Goal: Transaction & Acquisition: Purchase product/service

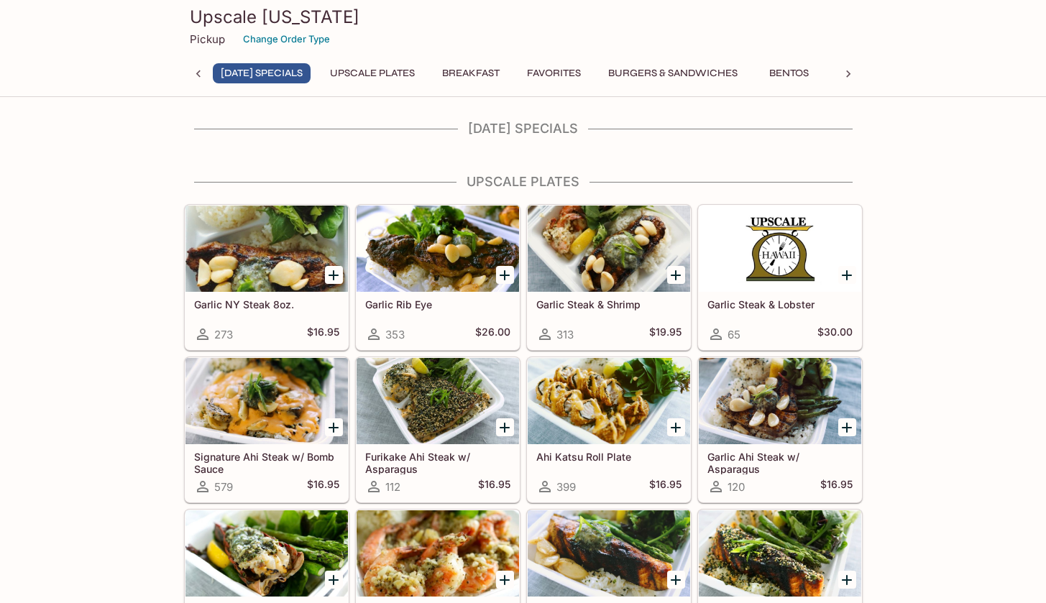
click at [498, 122] on h4 "[DATE] Specials" at bounding box center [523, 129] width 679 height 16
click at [513, 130] on h4 "[DATE] Specials" at bounding box center [523, 129] width 679 height 16
click at [279, 73] on button "[DATE] Specials" at bounding box center [268, 73] width 98 height 20
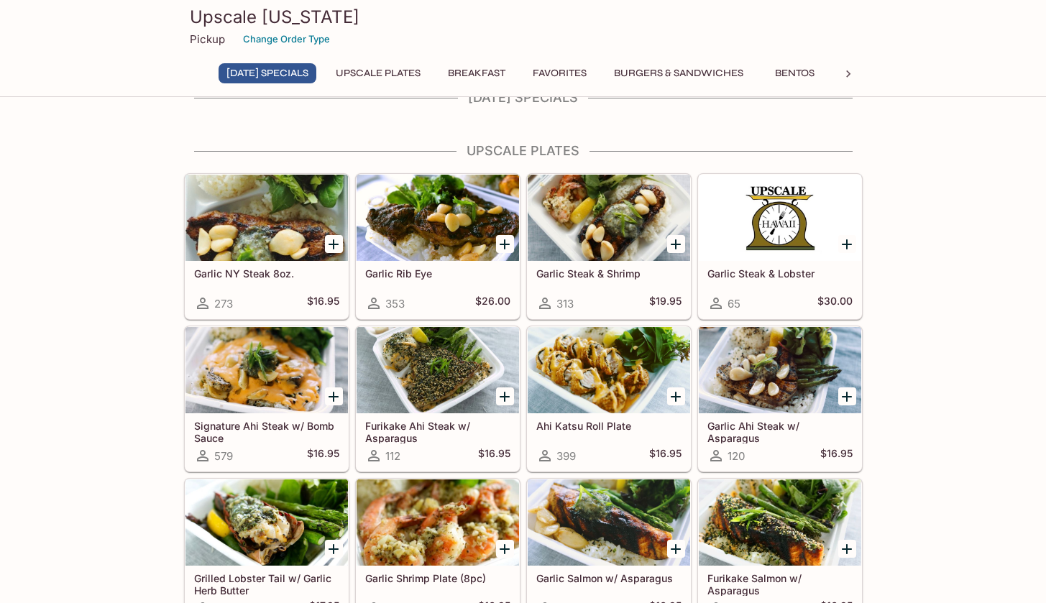
scroll to position [47, 0]
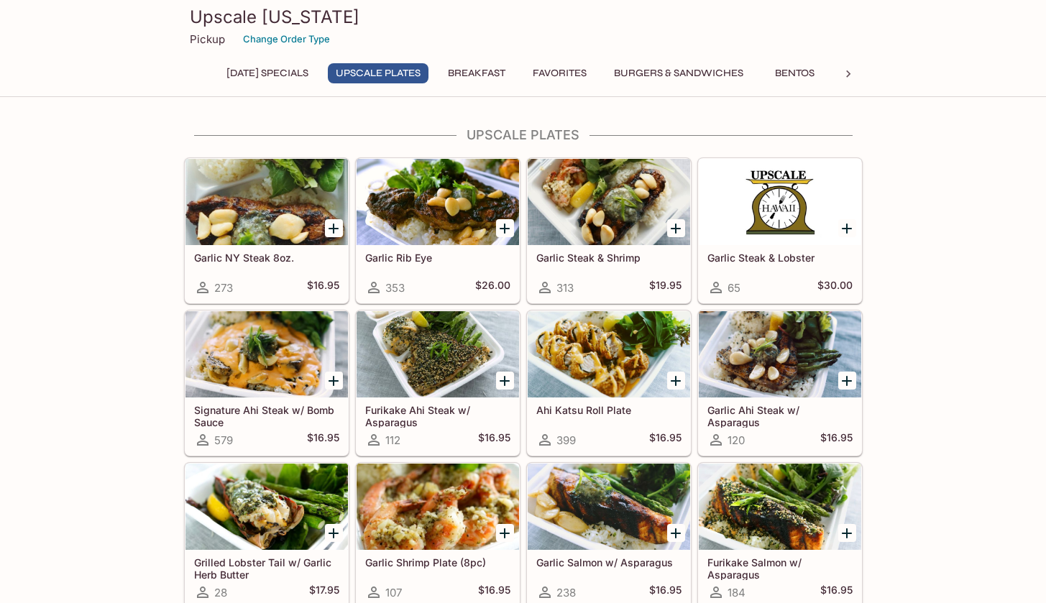
click at [681, 220] on icon "Add Garlic Steak & Shrimp" at bounding box center [675, 228] width 17 height 17
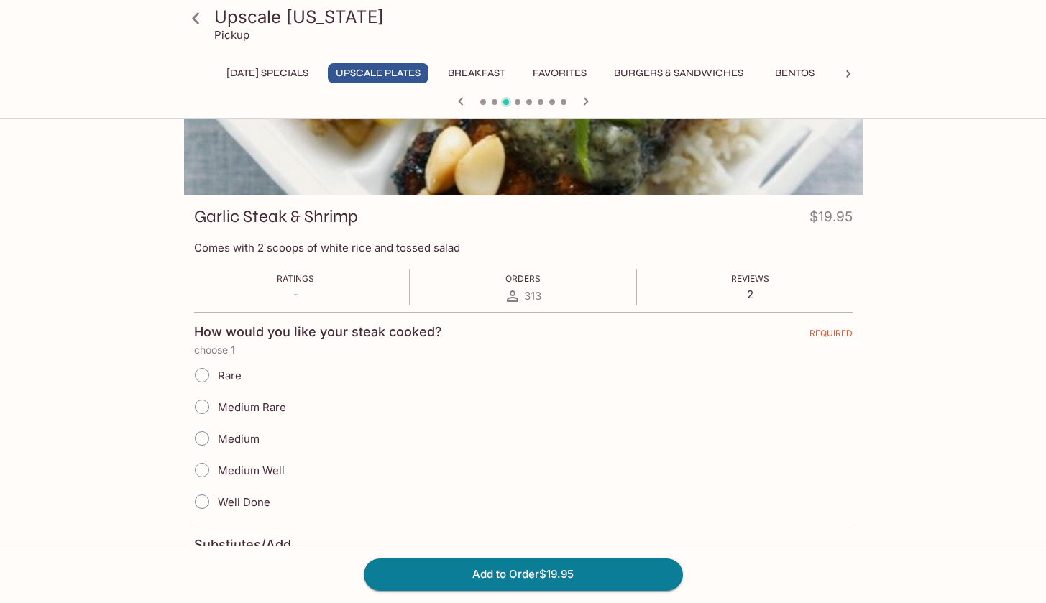
scroll to position [252, 0]
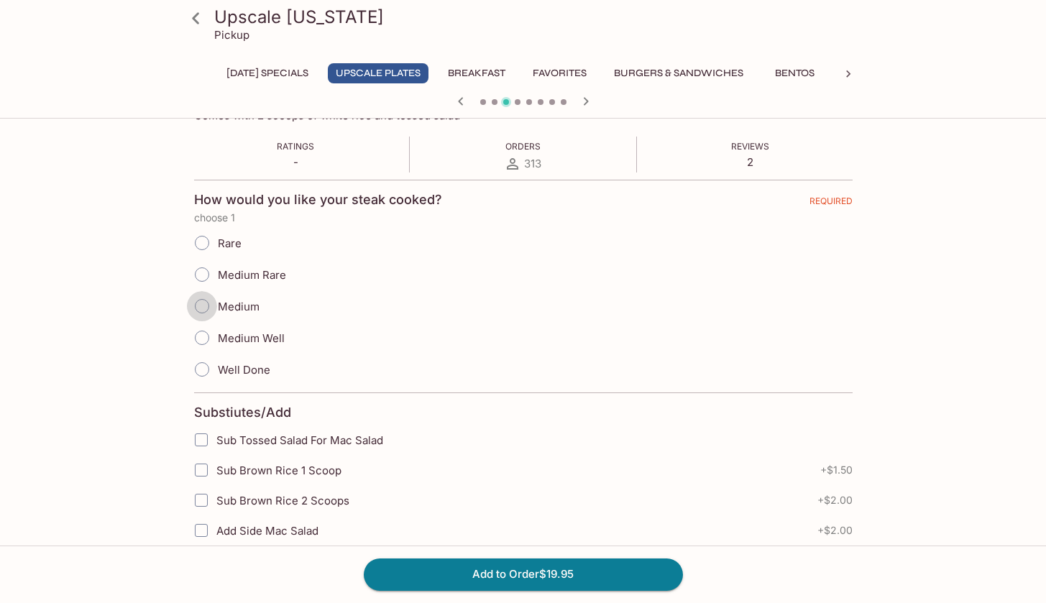
click at [203, 308] on input "Medium" at bounding box center [202, 306] width 30 height 30
radio input "true"
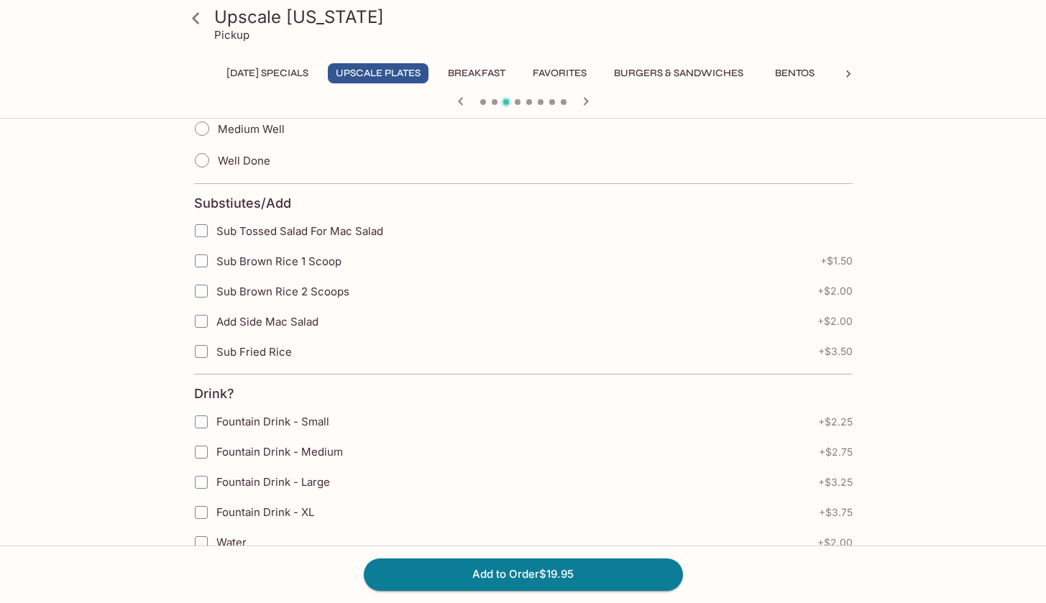
scroll to position [0, 0]
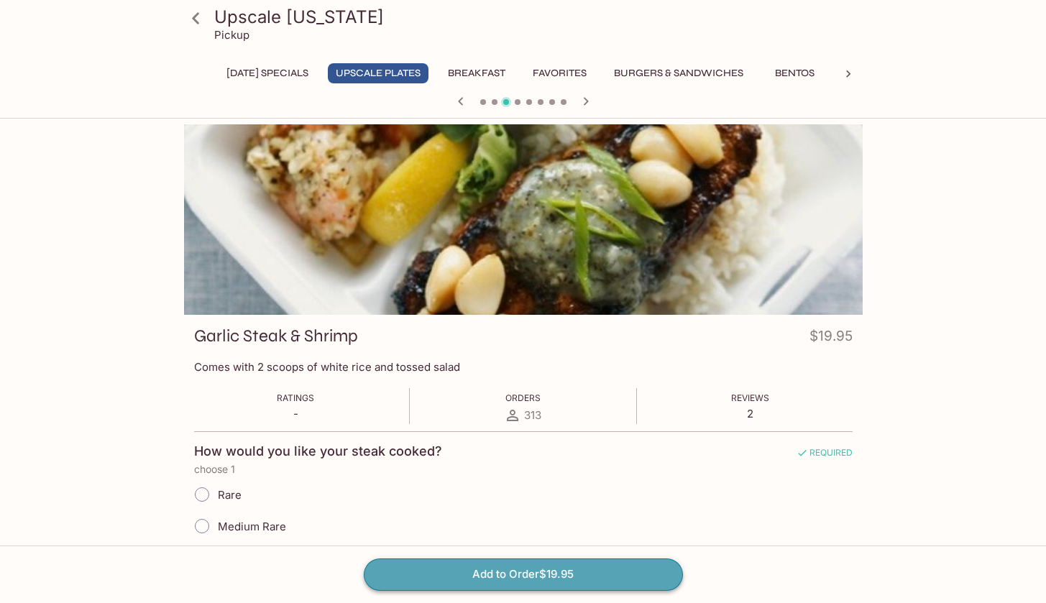
click at [475, 565] on button "Add to Order $19.95" at bounding box center [523, 575] width 319 height 32
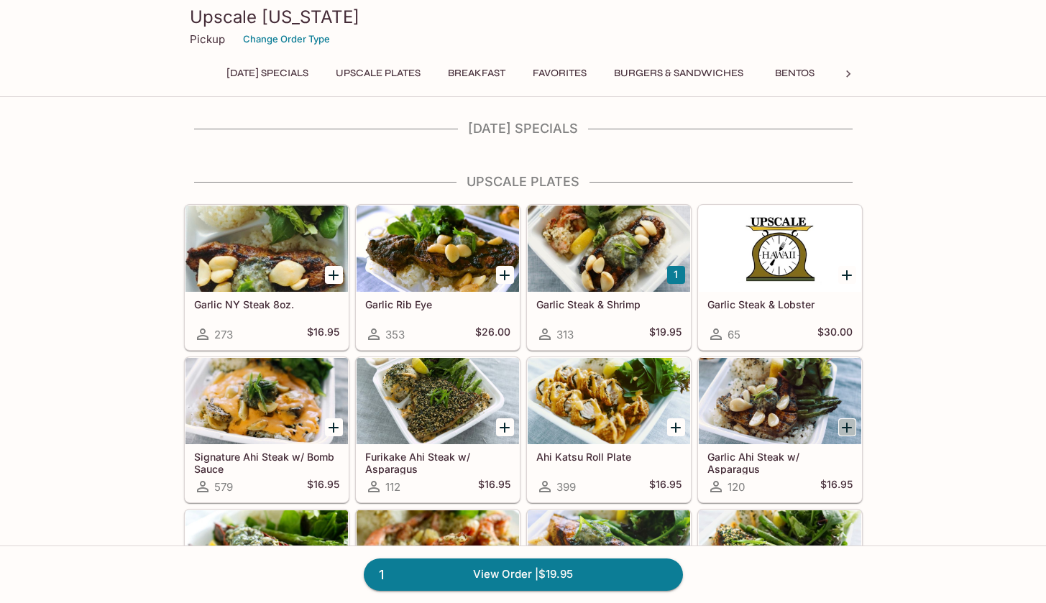
click at [852, 419] on icon "Add Garlic Ahi Steak w/ Asparagus" at bounding box center [846, 427] width 17 height 17
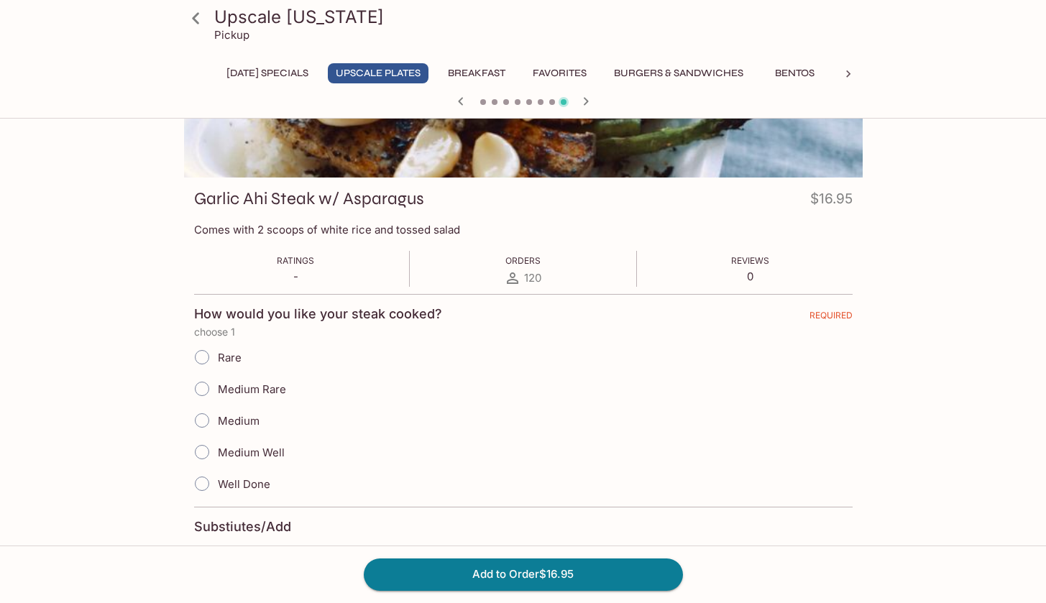
scroll to position [270, 0]
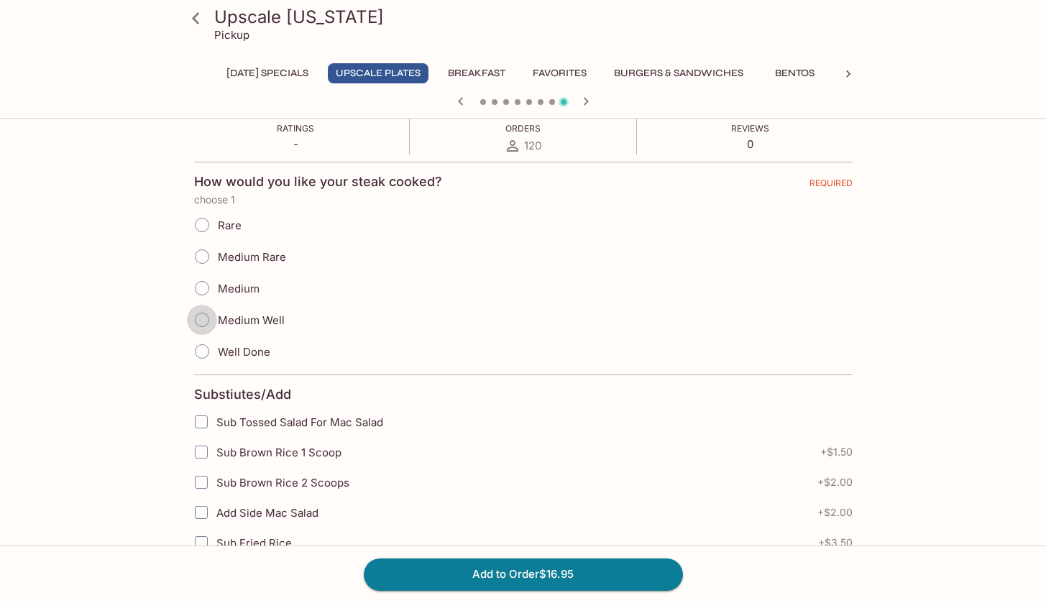
drag, startPoint x: 202, startPoint y: 325, endPoint x: 446, endPoint y: 389, distance: 251.9
click at [203, 325] on input "Medium Well" at bounding box center [202, 320] width 30 height 30
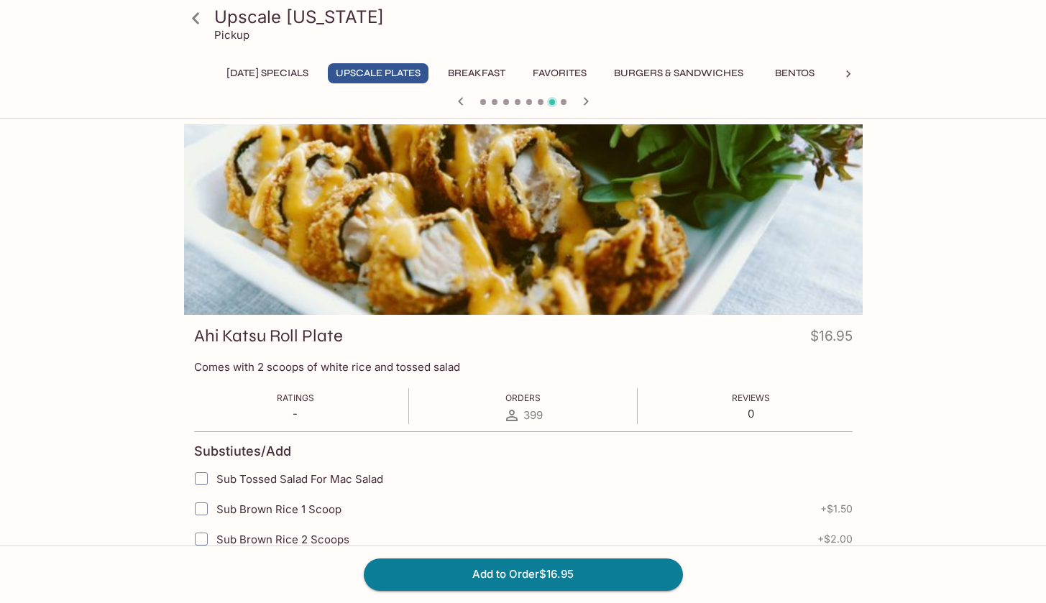
scroll to position [3, 0]
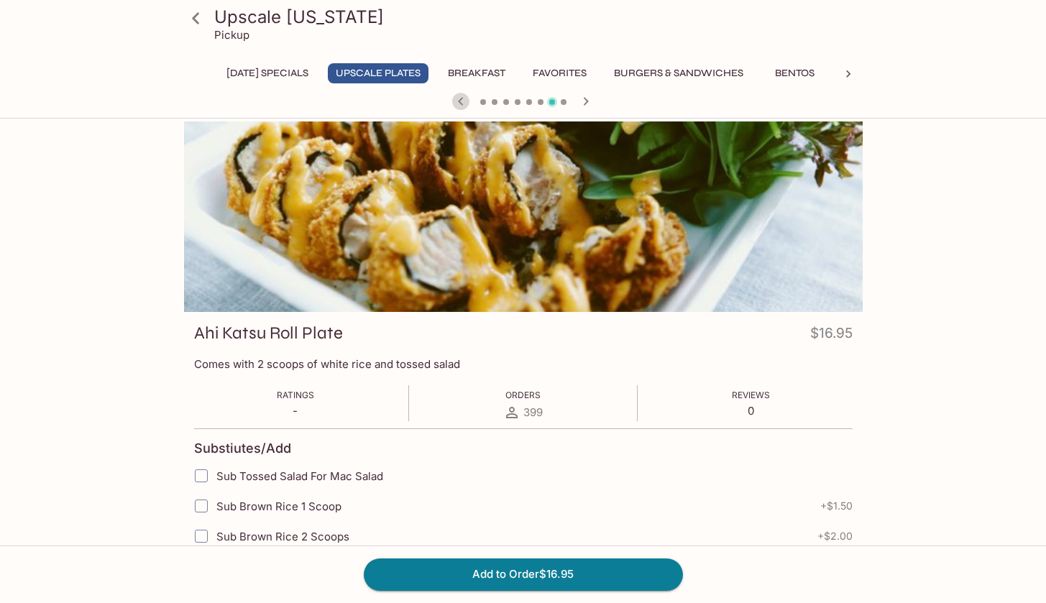
click at [466, 101] on icon "button" at bounding box center [460, 101] width 17 height 17
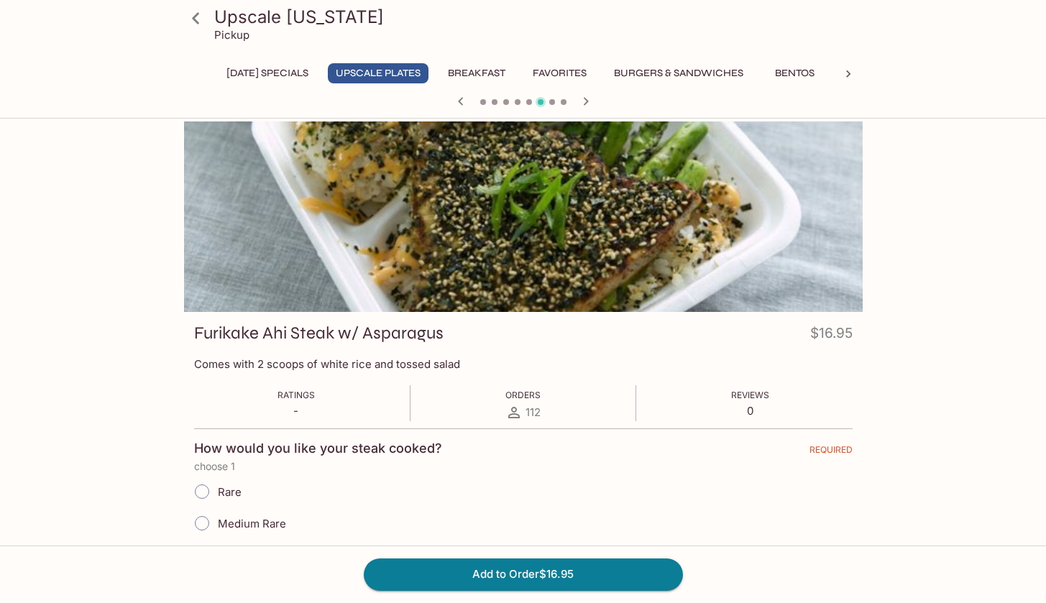
click at [582, 104] on icon "button" at bounding box center [585, 101] width 17 height 17
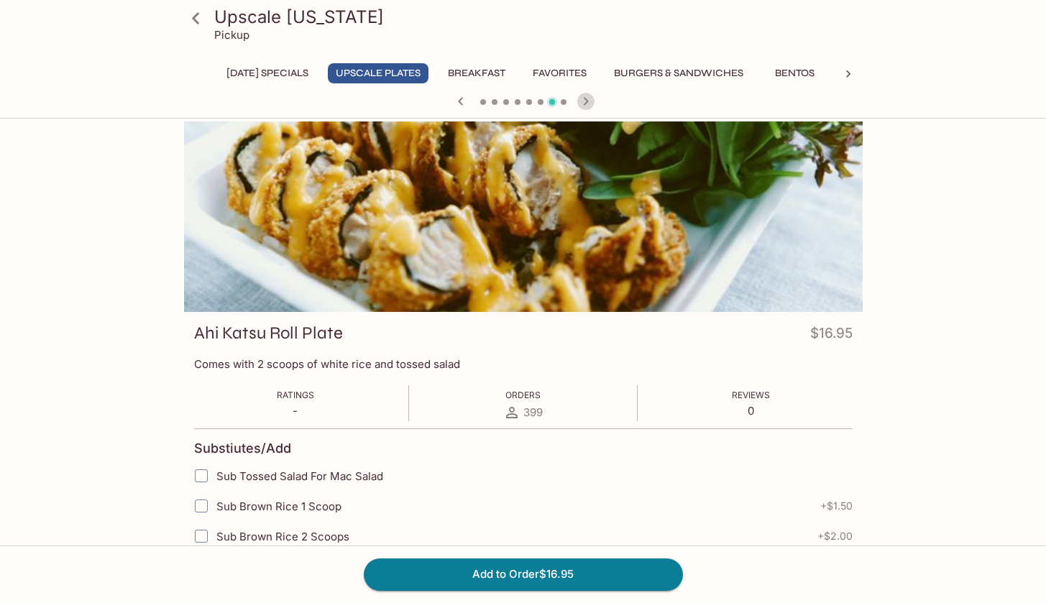
click at [584, 104] on icon "button" at bounding box center [585, 101] width 5 height 8
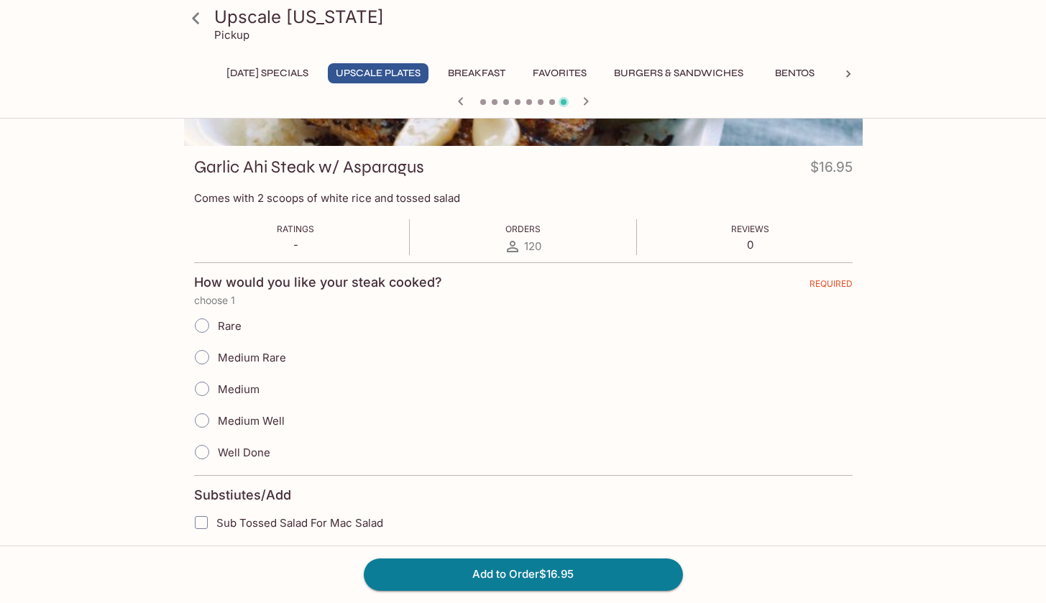
scroll to position [267, 0]
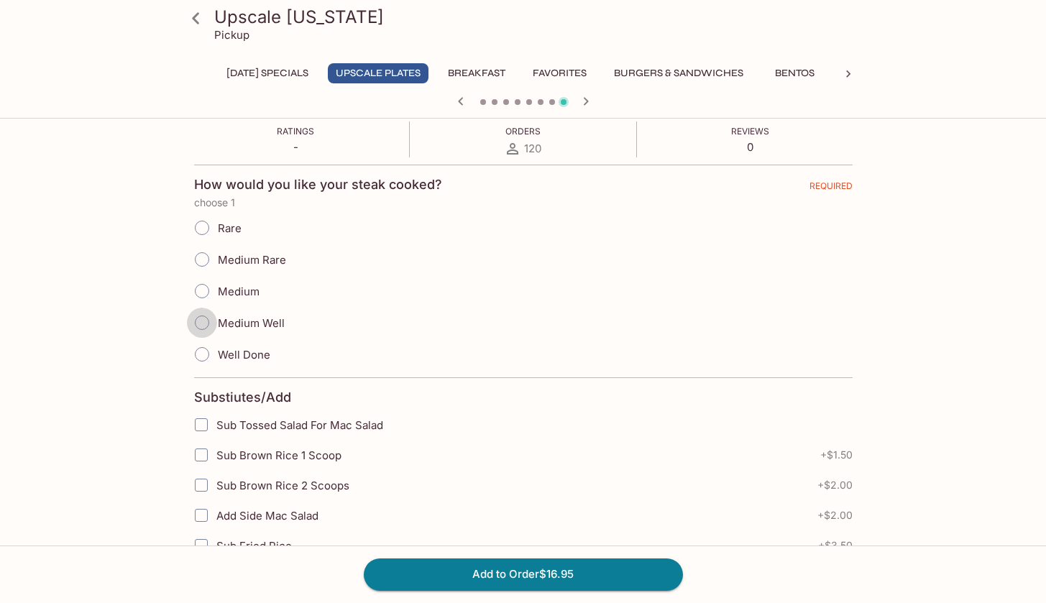
click at [202, 328] on input "Medium Well" at bounding box center [202, 323] width 30 height 30
radio input "true"
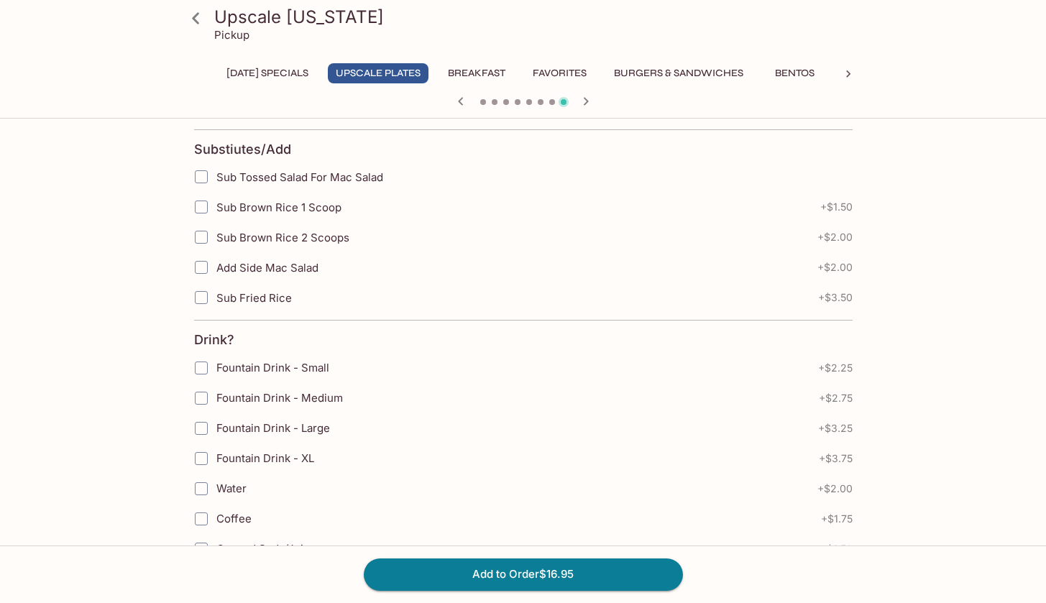
scroll to position [945, 0]
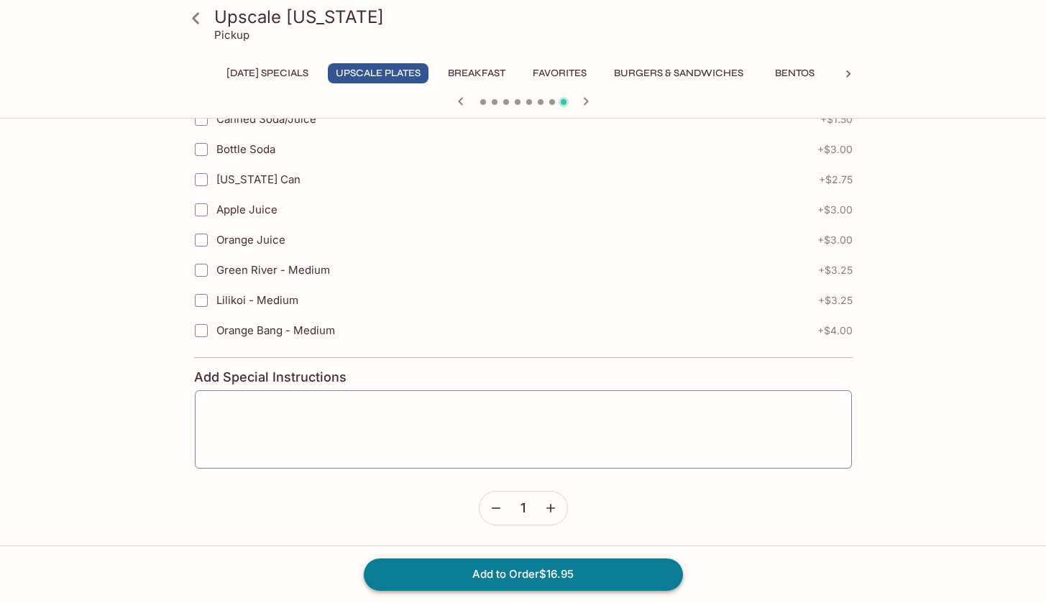
click at [525, 571] on button "Add to Order $16.95" at bounding box center [523, 575] width 319 height 32
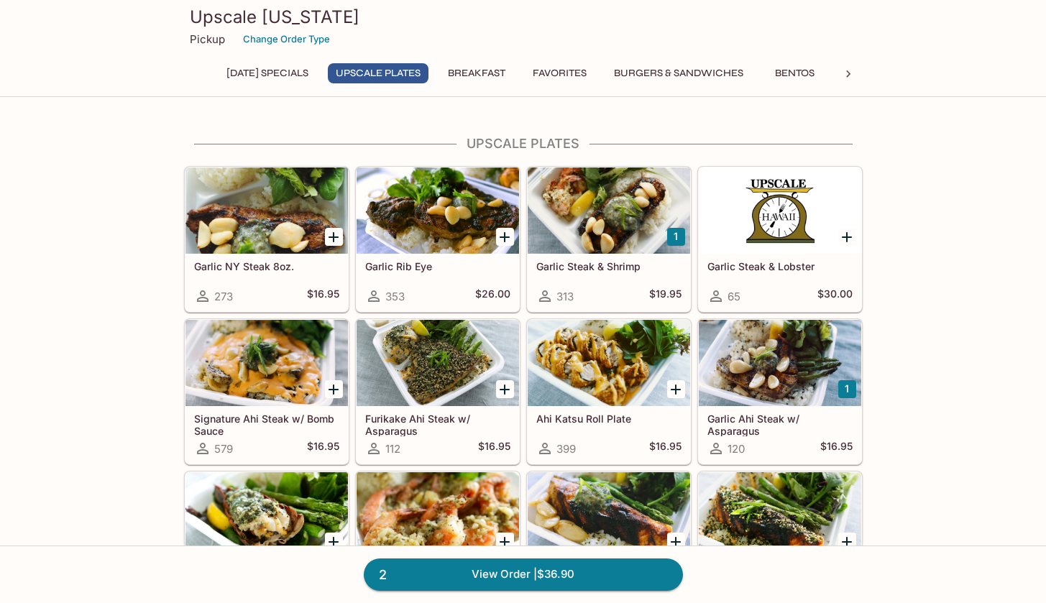
scroll to position [41, 0]
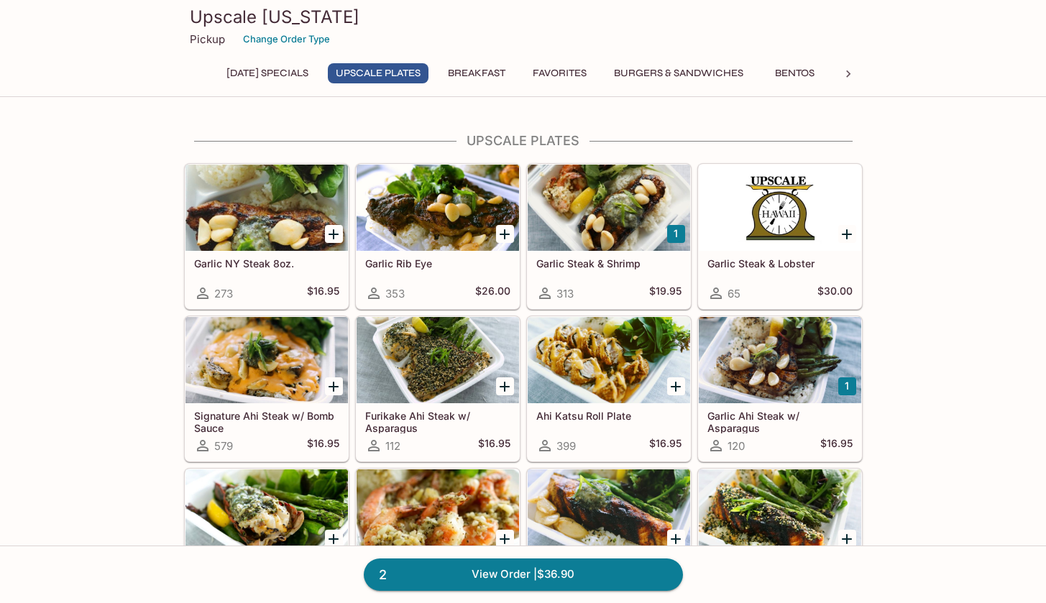
click at [587, 201] on div at bounding box center [609, 208] width 162 height 86
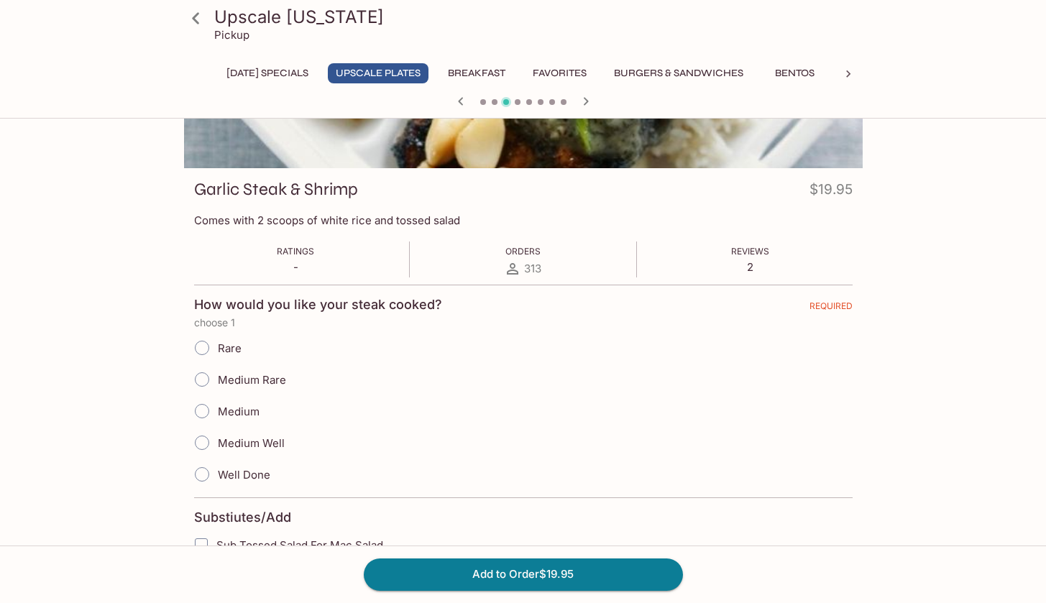
scroll to position [286, 0]
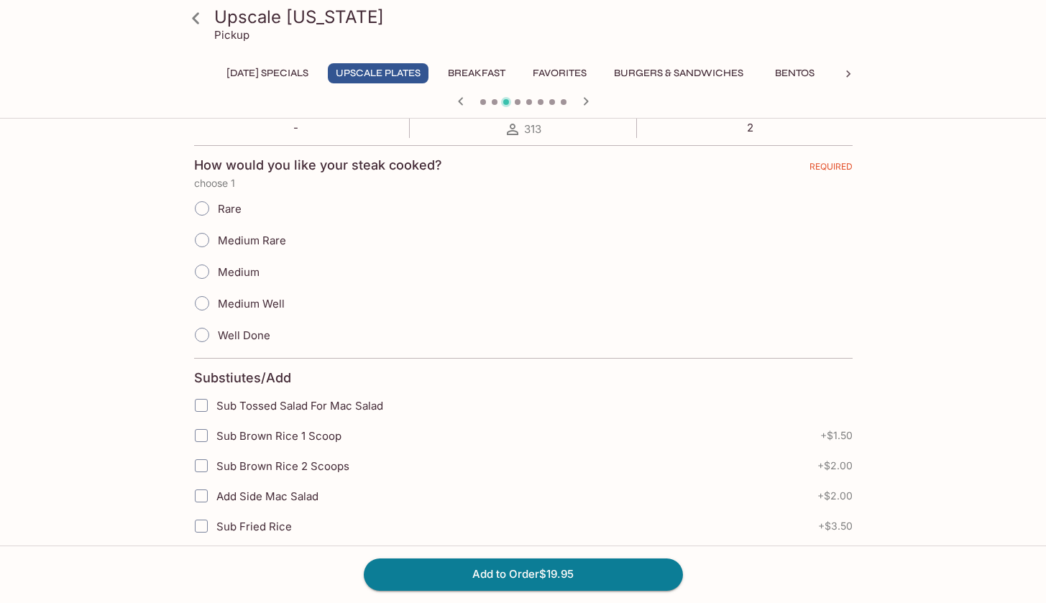
click at [209, 238] on input "Medium Rare" at bounding box center [202, 240] width 30 height 30
radio input "true"
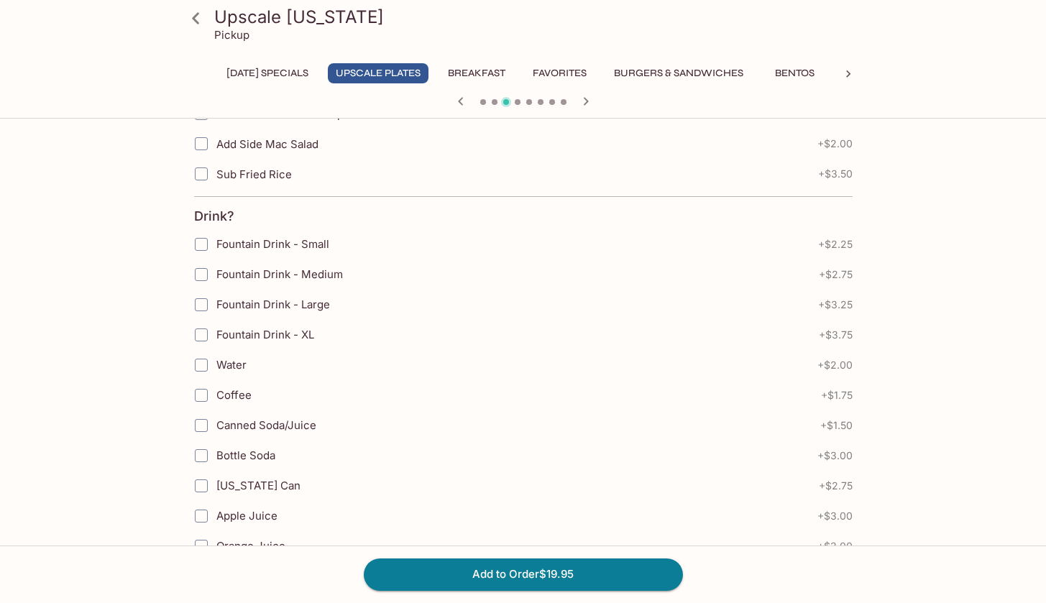
scroll to position [267, 0]
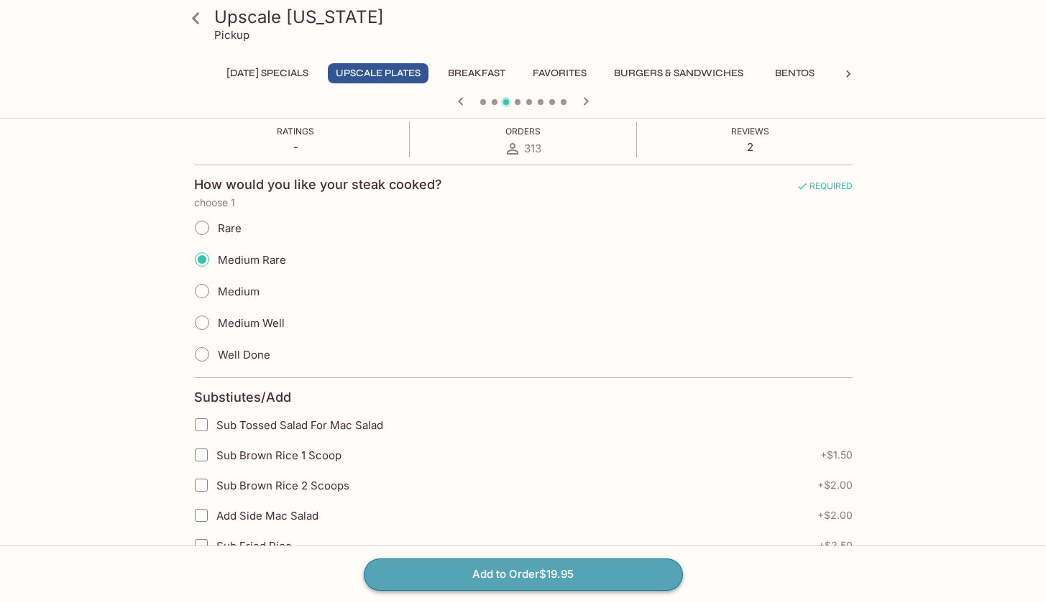
click at [529, 575] on button "Add to Order $19.95" at bounding box center [523, 575] width 319 height 32
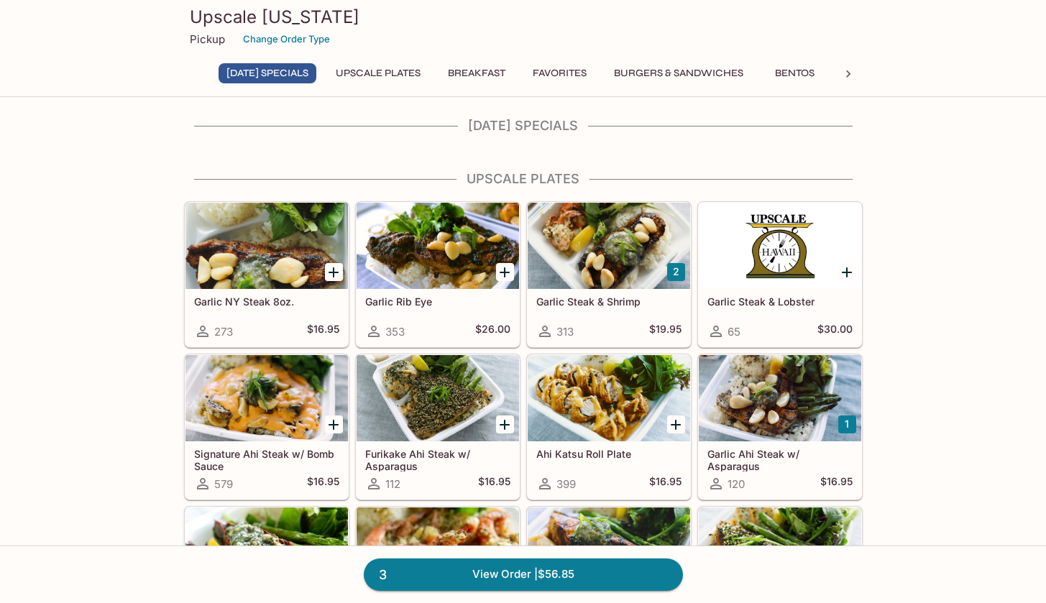
scroll to position [97, 0]
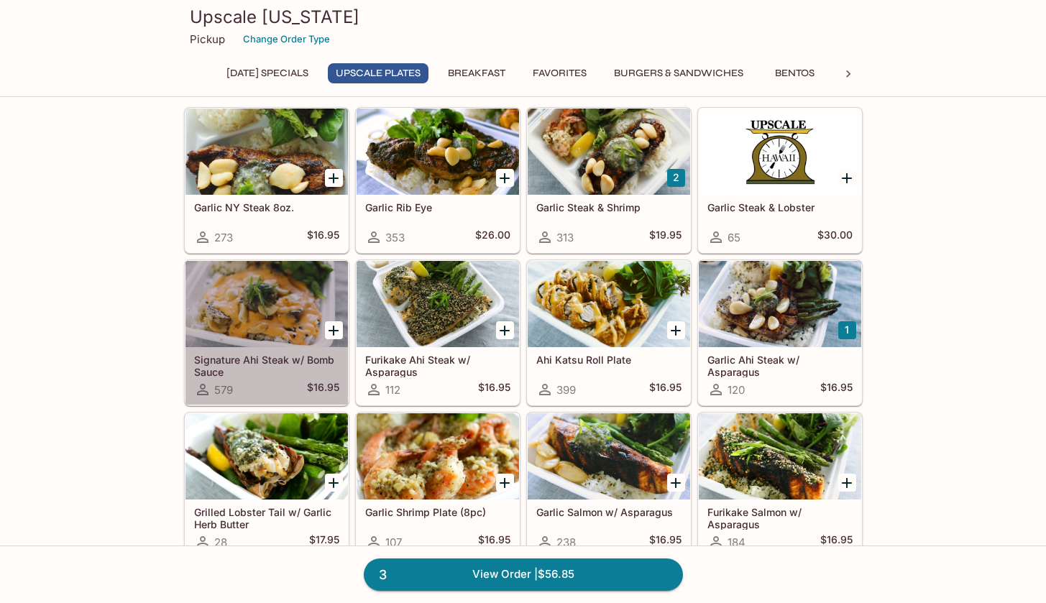
click at [282, 318] on div at bounding box center [266, 304] width 162 height 86
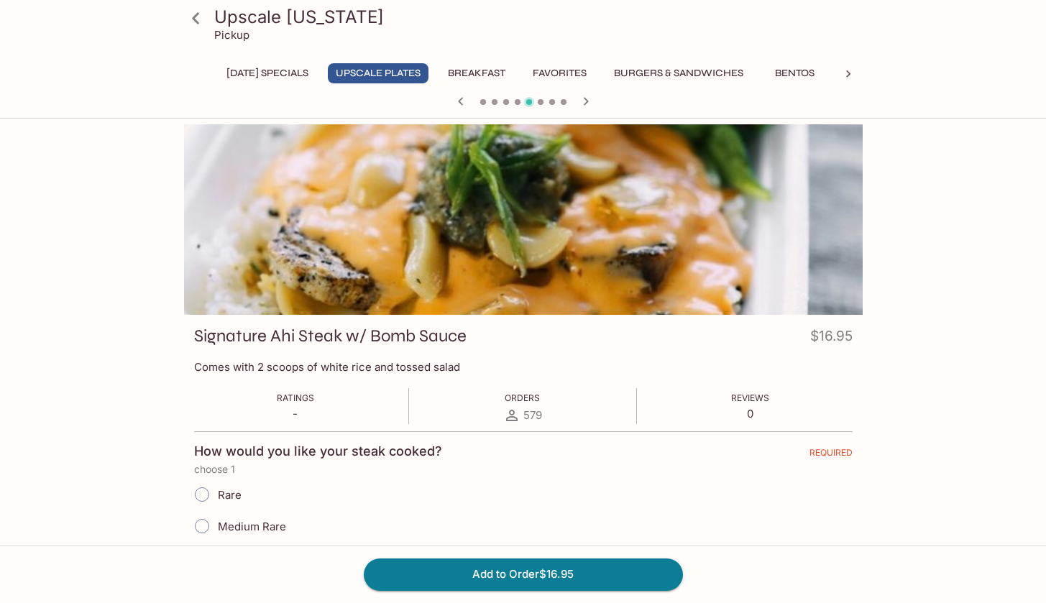
scroll to position [138, 0]
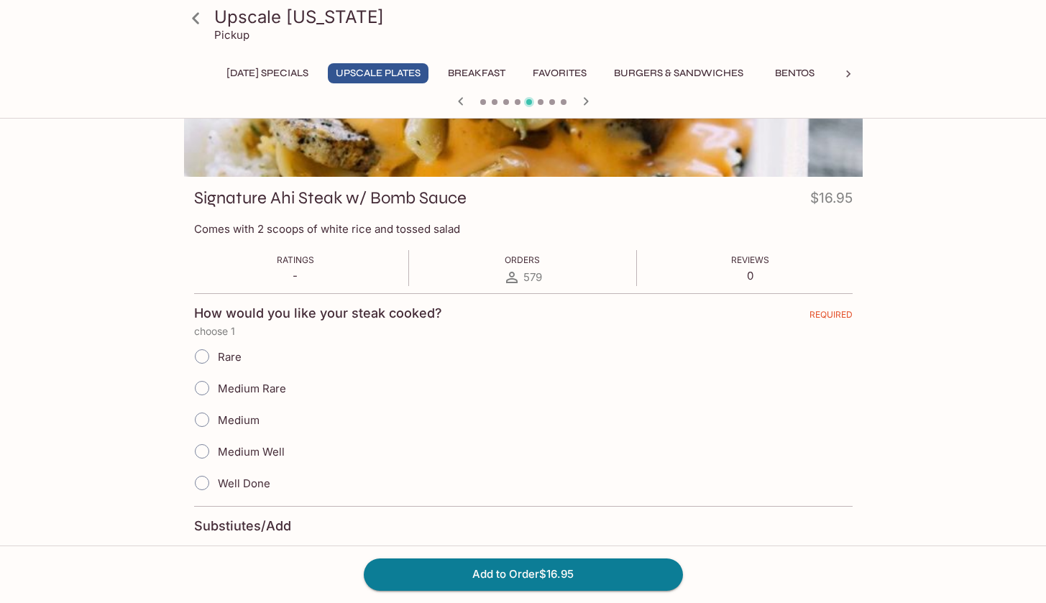
click at [203, 451] on input "Medium Well" at bounding box center [202, 451] width 30 height 30
radio input "true"
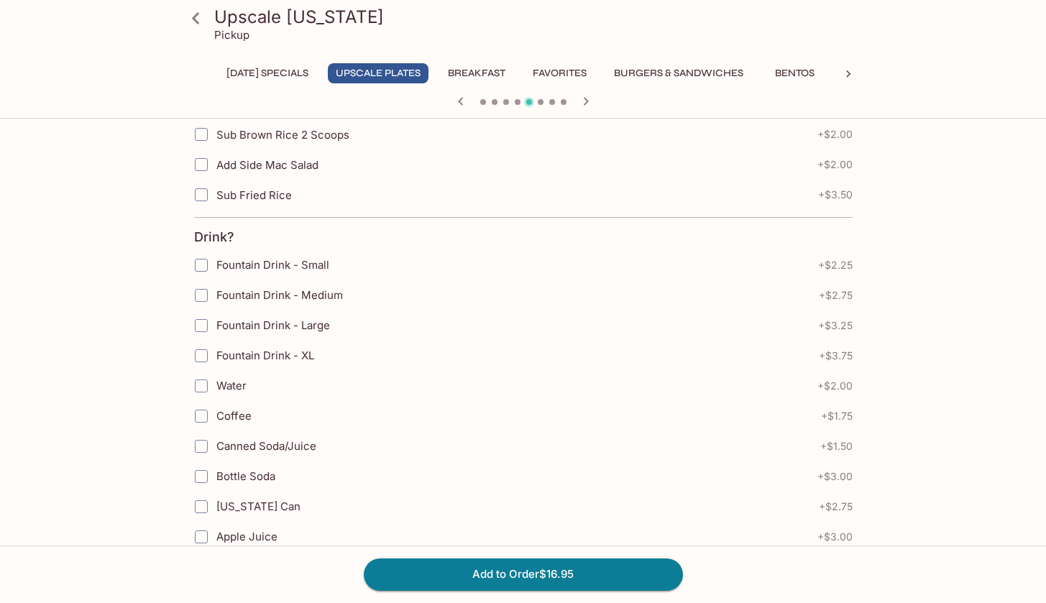
scroll to position [919, 0]
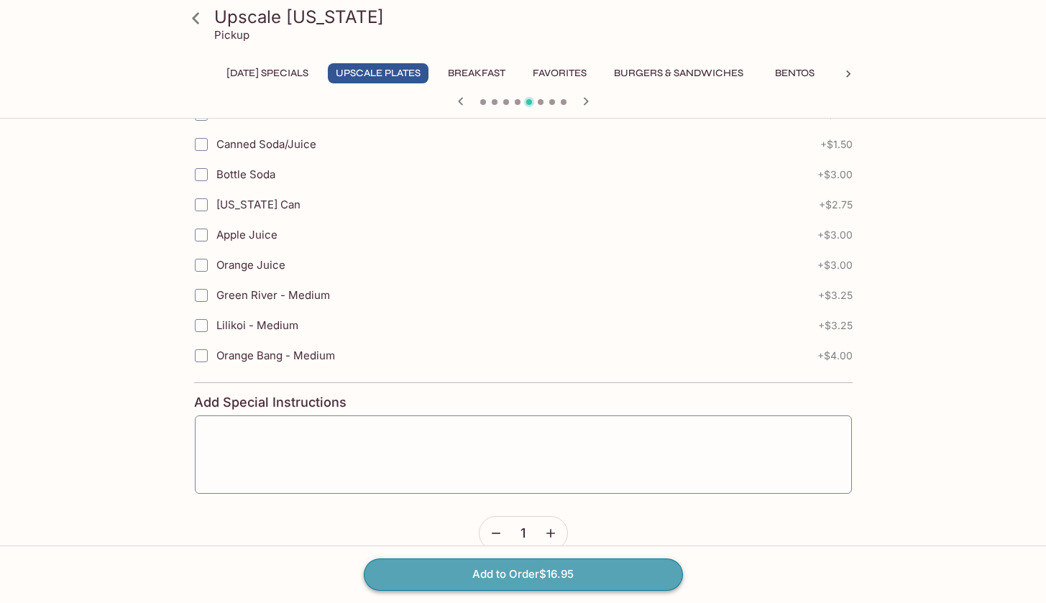
click at [542, 578] on button "Add to Order $16.95" at bounding box center [523, 575] width 319 height 32
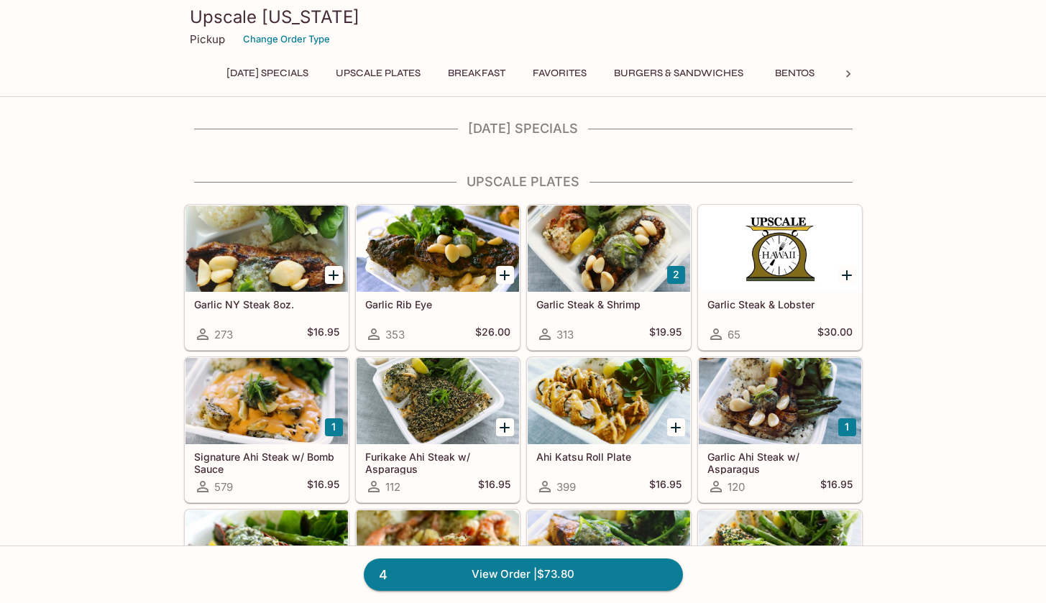
click at [784, 401] on div at bounding box center [780, 401] width 162 height 86
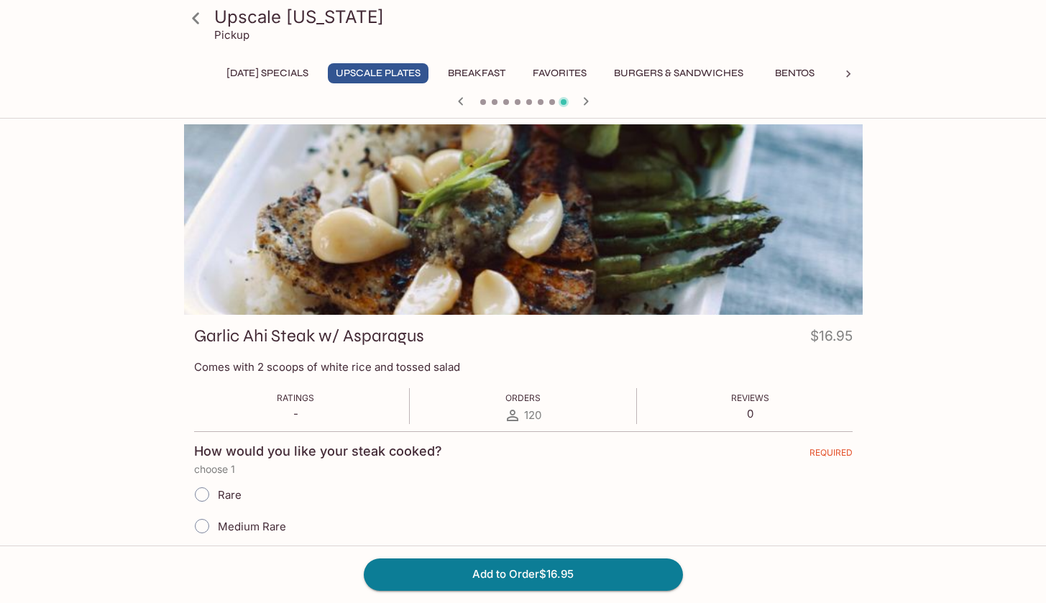
scroll to position [123, 0]
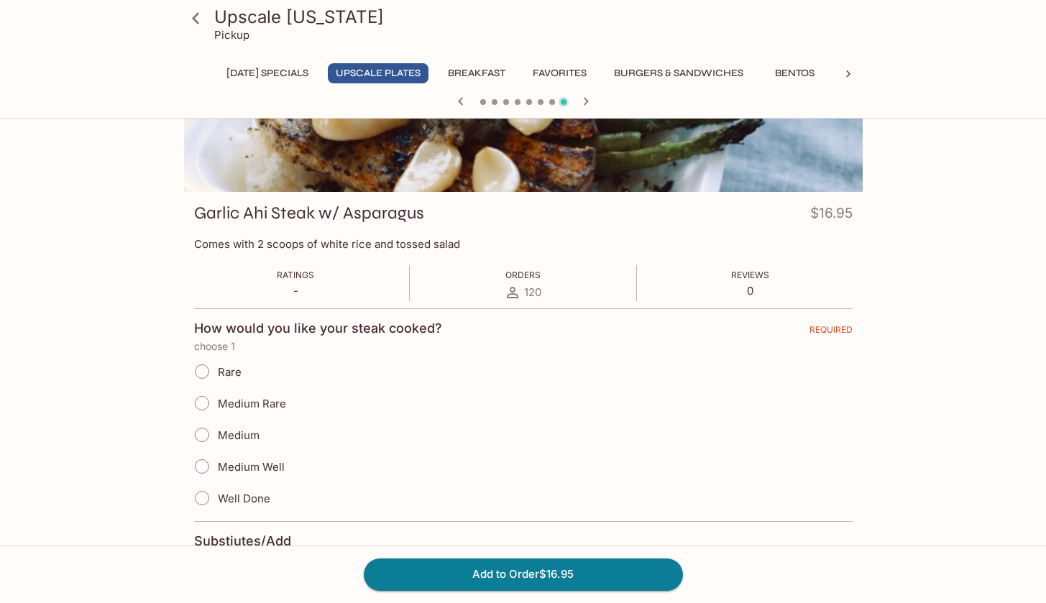
click at [198, 473] on input "Medium Well" at bounding box center [202, 466] width 30 height 30
radio input "true"
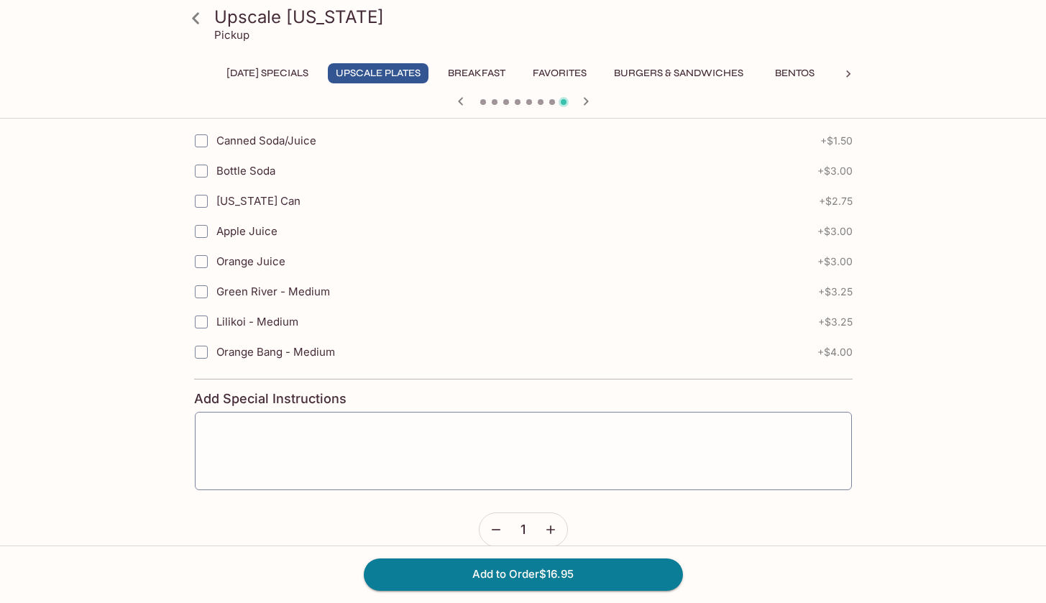
scroll to position [945, 0]
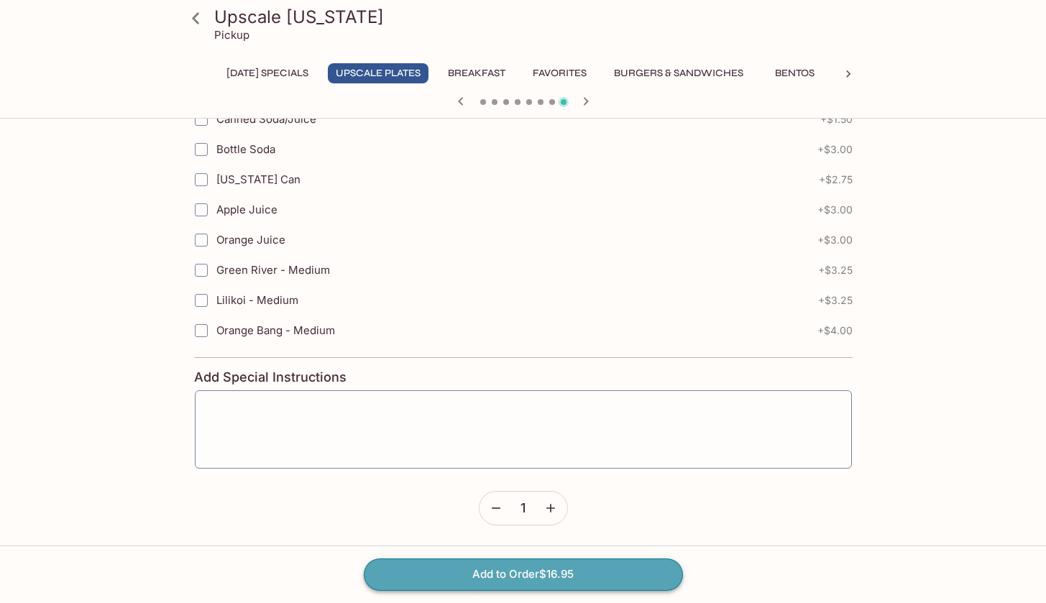
click at [461, 570] on button "Add to Order $16.95" at bounding box center [523, 575] width 319 height 32
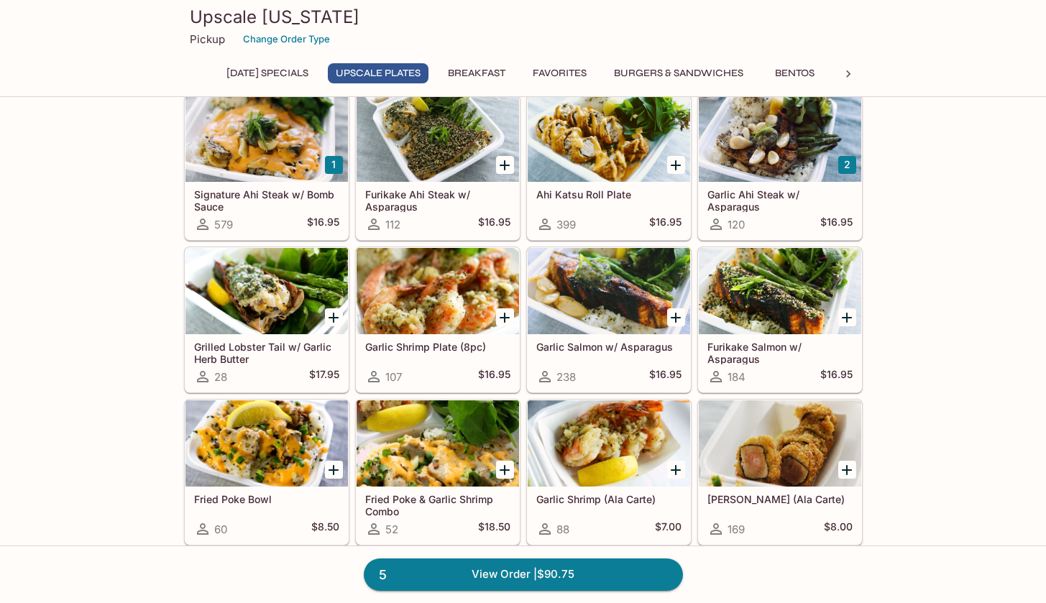
scroll to position [289, 0]
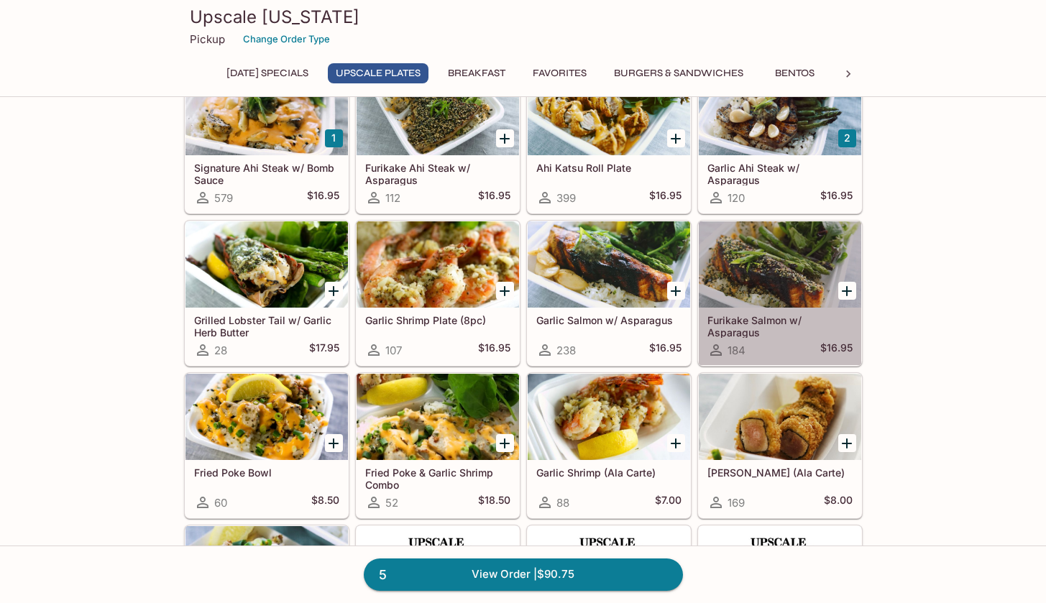
click at [781, 252] on div at bounding box center [780, 264] width 162 height 86
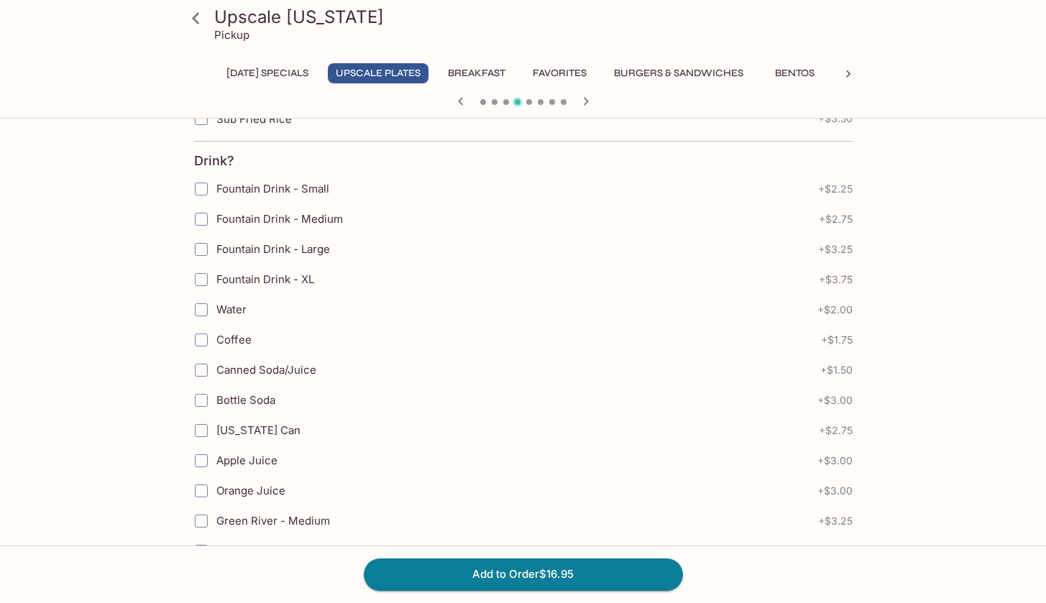
scroll to position [732, 0]
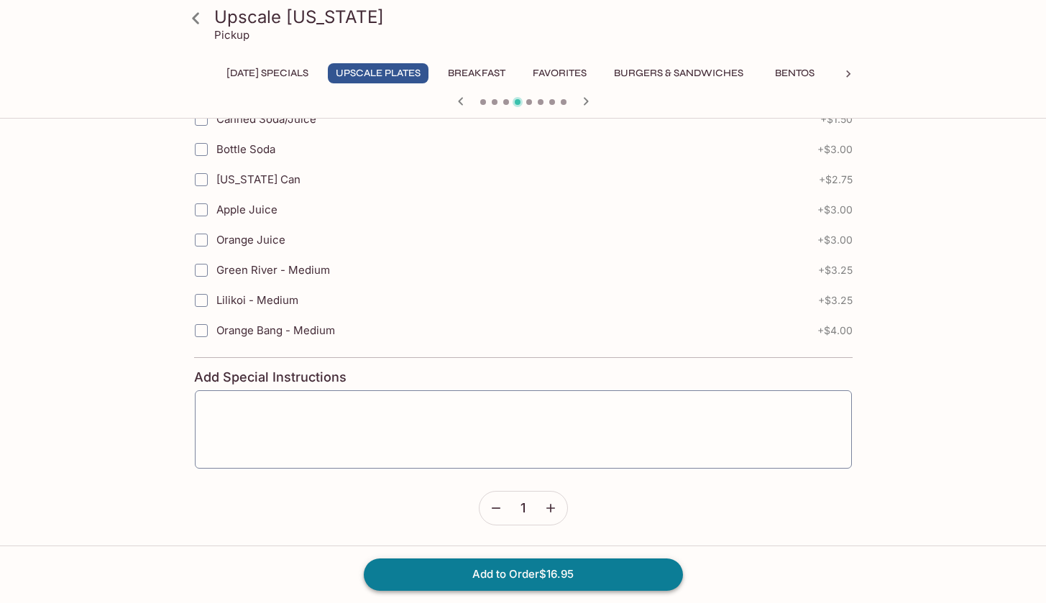
click at [577, 574] on button "Add to Order $16.95" at bounding box center [523, 575] width 319 height 32
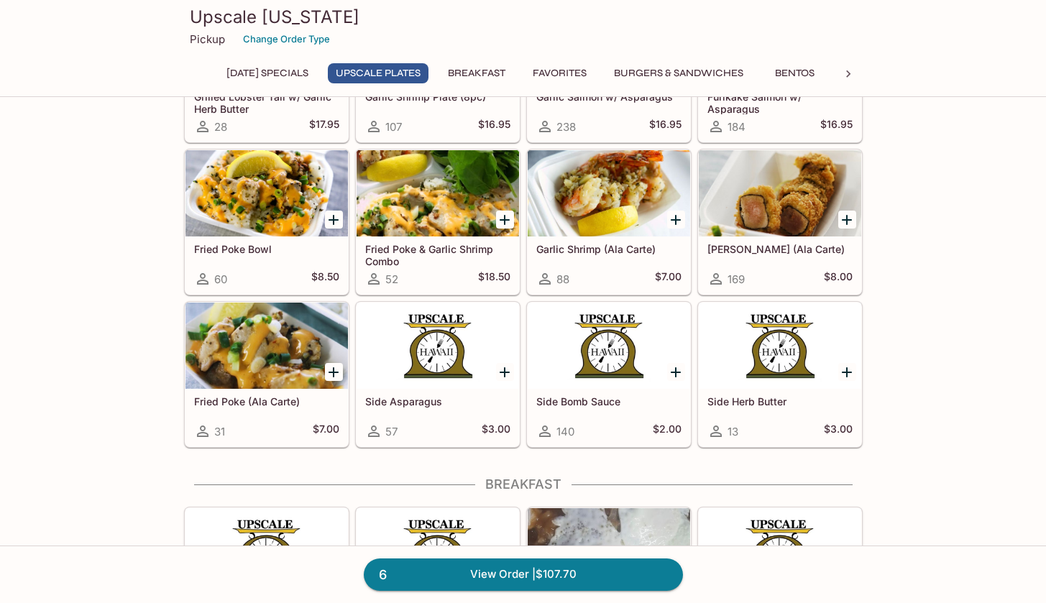
scroll to position [394, 0]
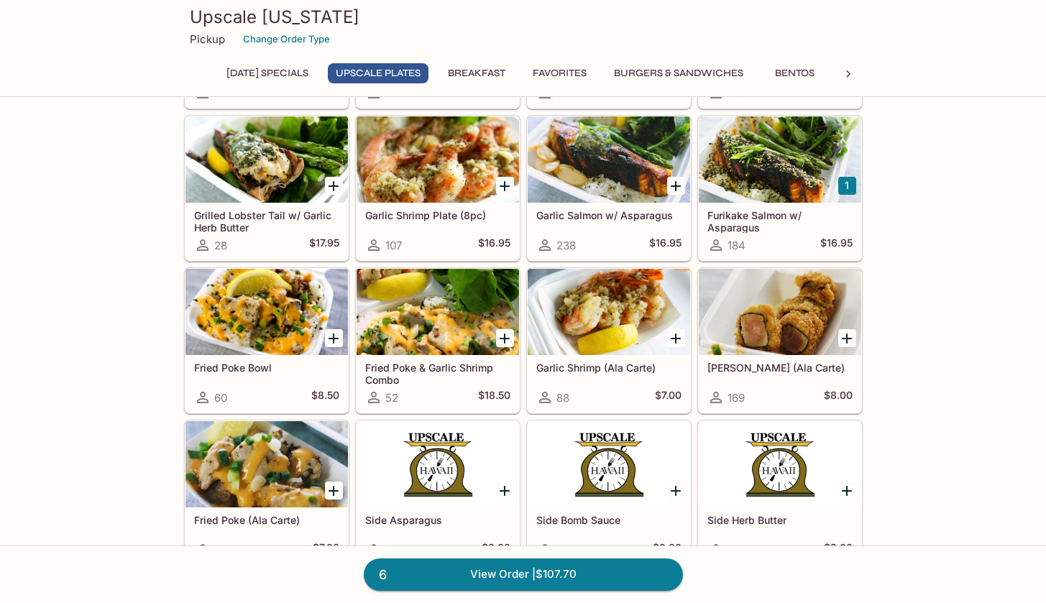
click at [589, 293] on div at bounding box center [609, 312] width 162 height 86
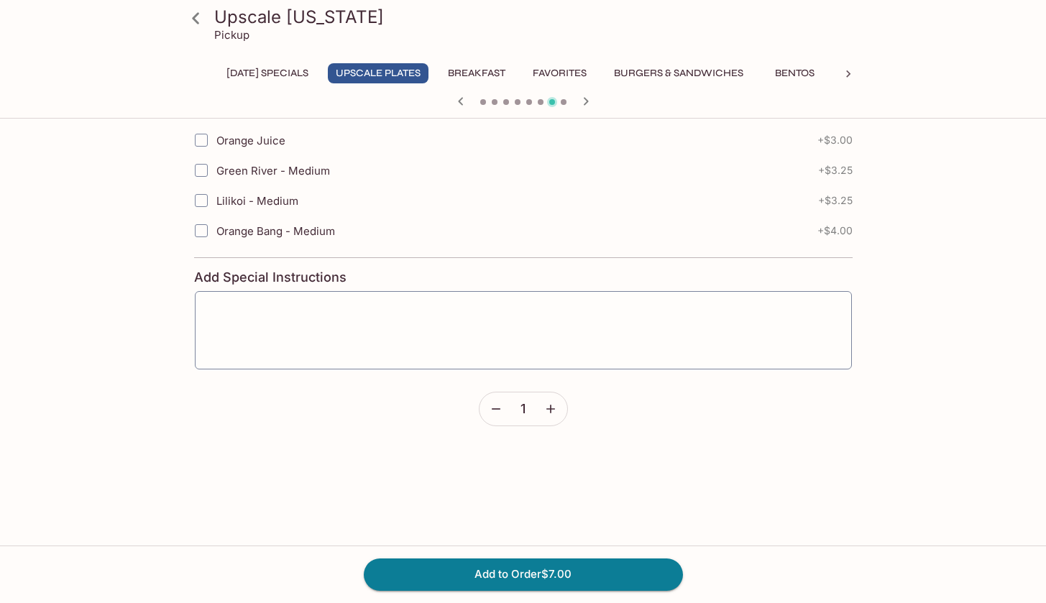
scroll to position [635, 0]
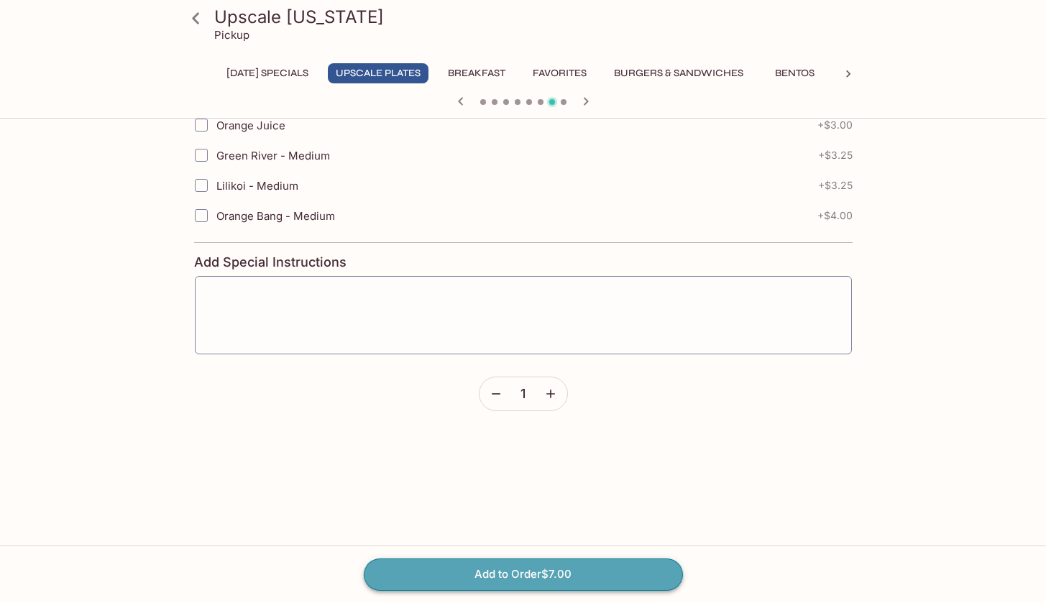
click at [561, 574] on button "Add to Order $7.00" at bounding box center [523, 575] width 319 height 32
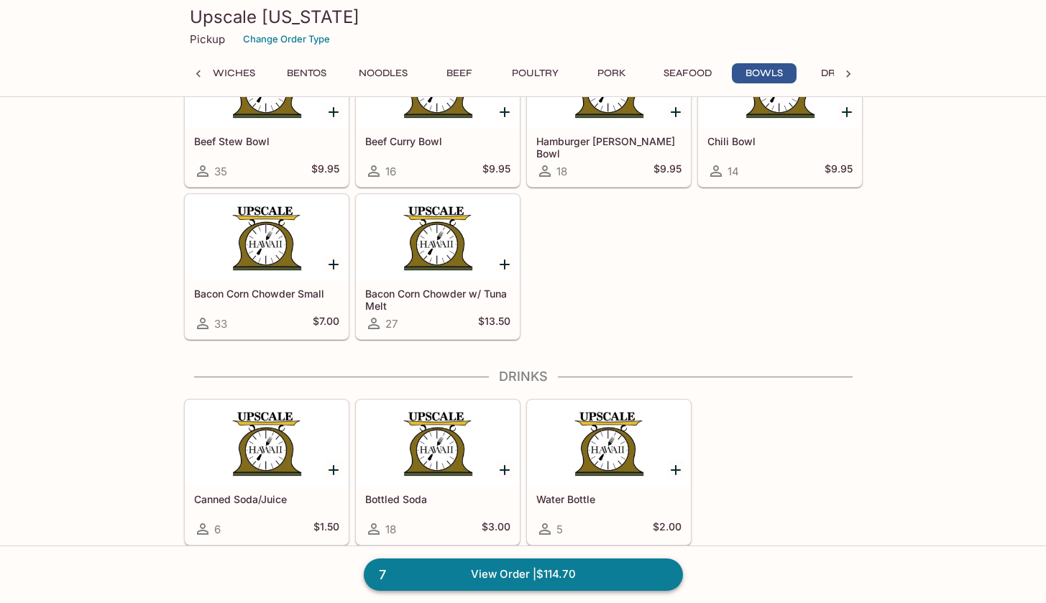
click at [509, 576] on link "7 View Order | $114.70" at bounding box center [523, 575] width 319 height 32
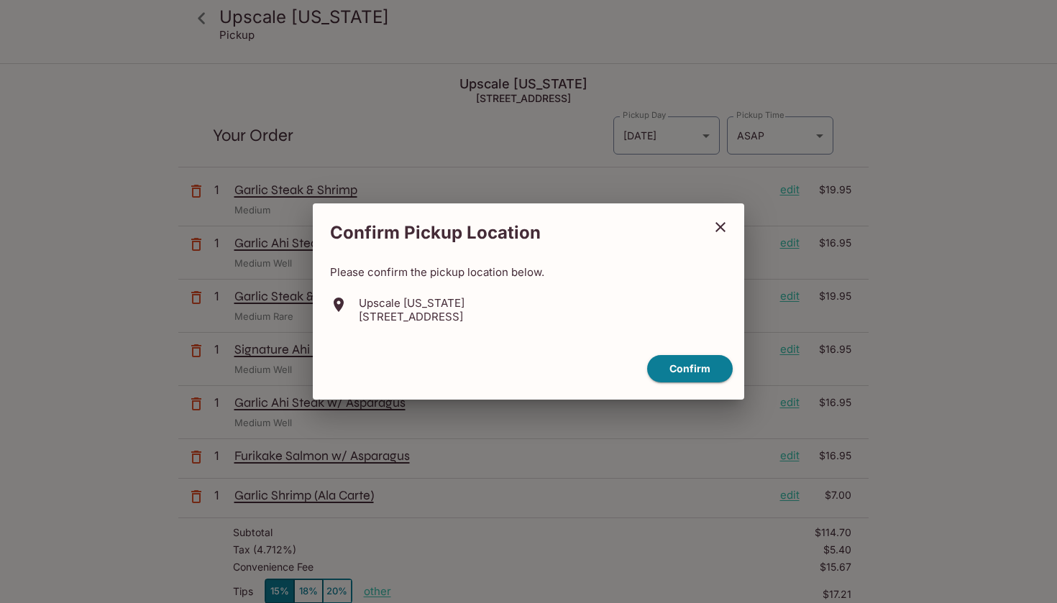
click at [434, 311] on p "[STREET_ADDRESS]" at bounding box center [412, 317] width 106 height 14
click at [680, 370] on button "Confirm" at bounding box center [690, 369] width 86 height 28
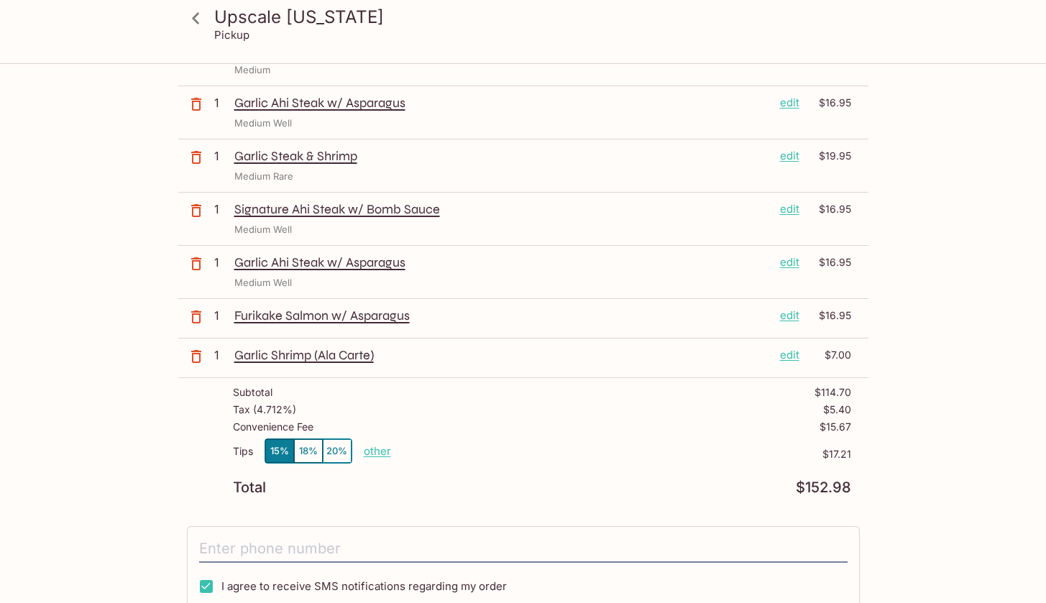
scroll to position [186, 0]
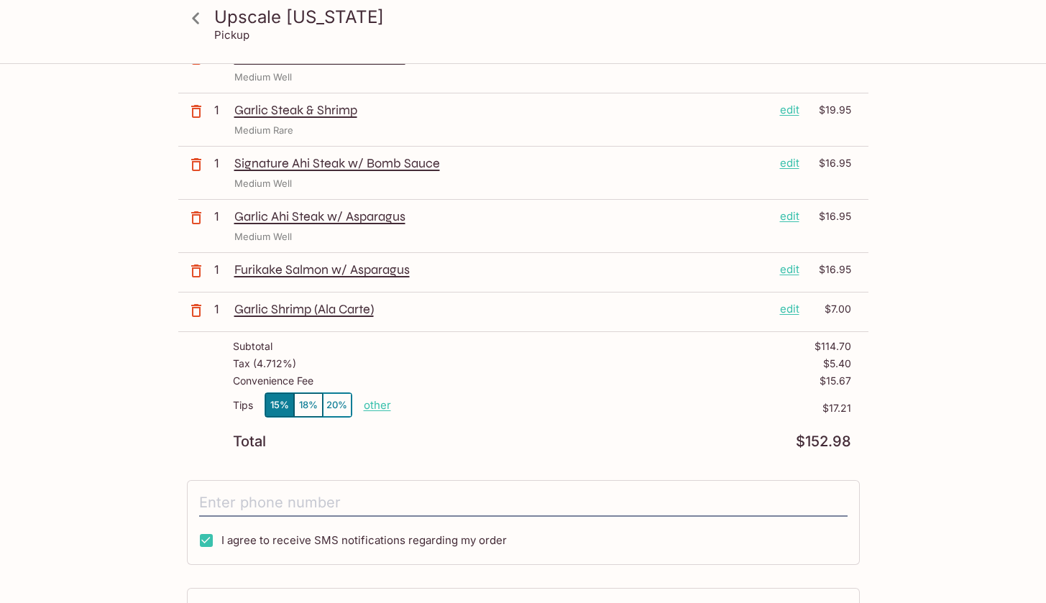
click at [380, 405] on p "other" at bounding box center [377, 405] width 27 height 14
drag, startPoint x: 482, startPoint y: 400, endPoint x: 501, endPoint y: 394, distance: 20.5
click at [501, 394] on div "Tips 15% 18% 20% Done 17.21 $17.21" at bounding box center [542, 413] width 618 height 42
drag, startPoint x: 459, startPoint y: 410, endPoint x: 505, endPoint y: 401, distance: 47.5
click at [505, 401] on div "Tips 15% 18% 20% Done 17.21 $17.21" at bounding box center [542, 413] width 618 height 42
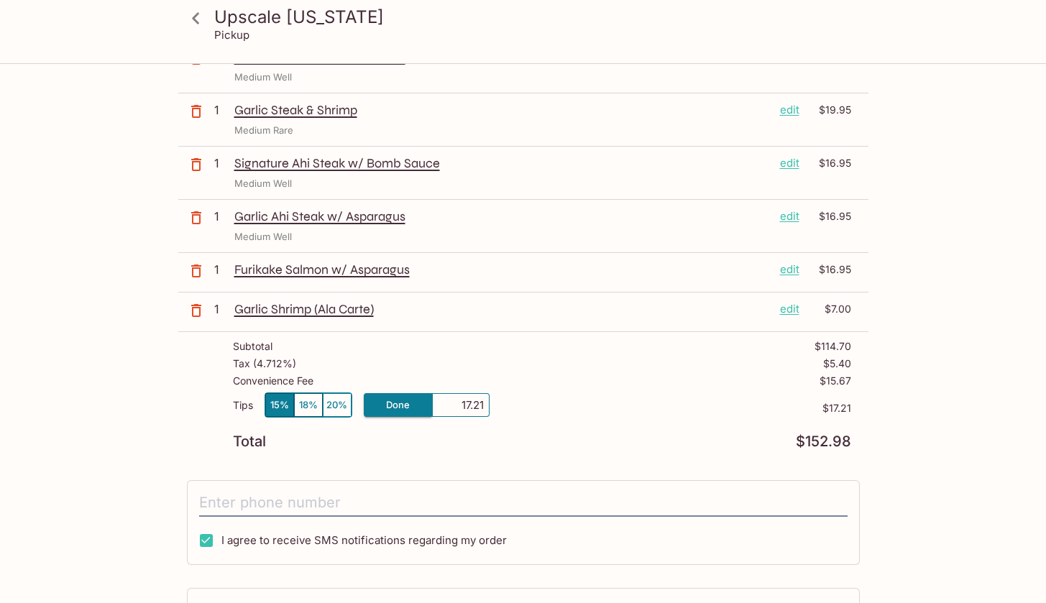
type input "0.00"
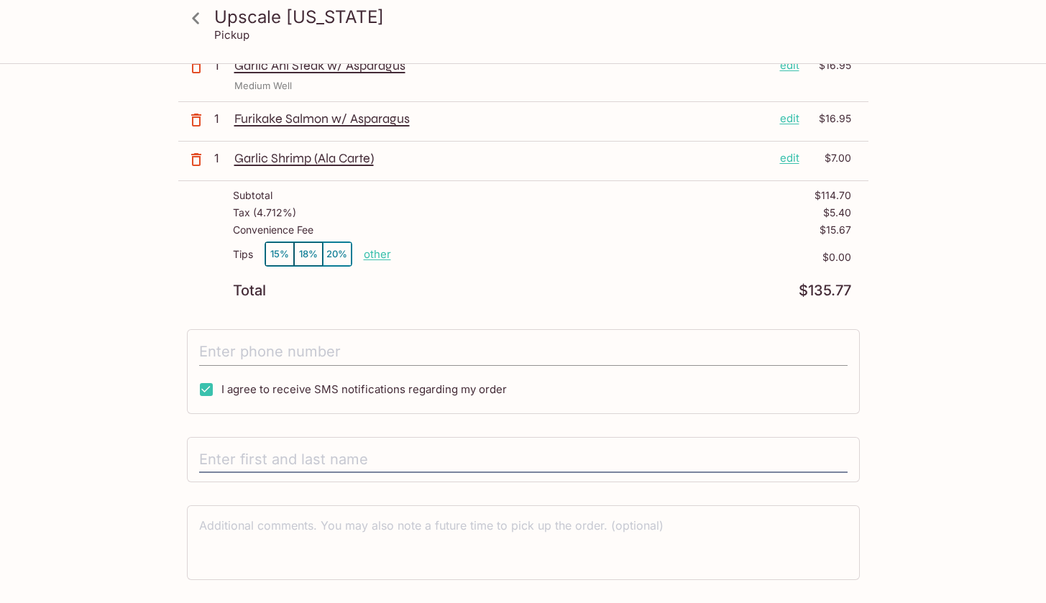
scroll to position [340, 0]
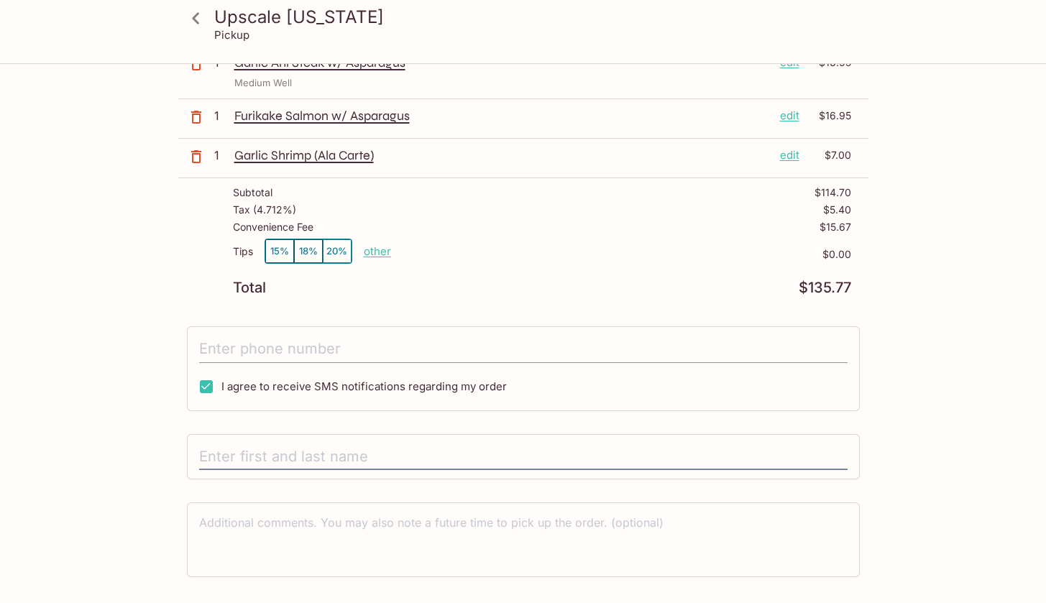
click at [267, 355] on input "tel" at bounding box center [523, 349] width 648 height 27
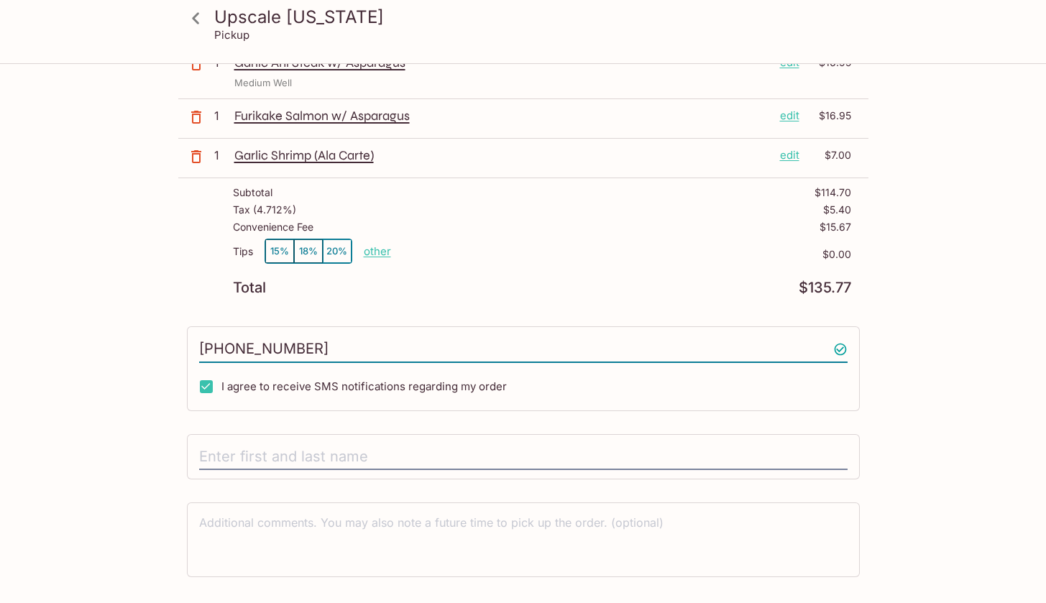
type input "[PHONE_NUMBER]"
click at [205, 321] on div "Upscale [US_STATE] [STREET_ADDRESS] Your Order Pickup Day [DATE] [DATE] Pickup …" at bounding box center [523, 200] width 690 height 951
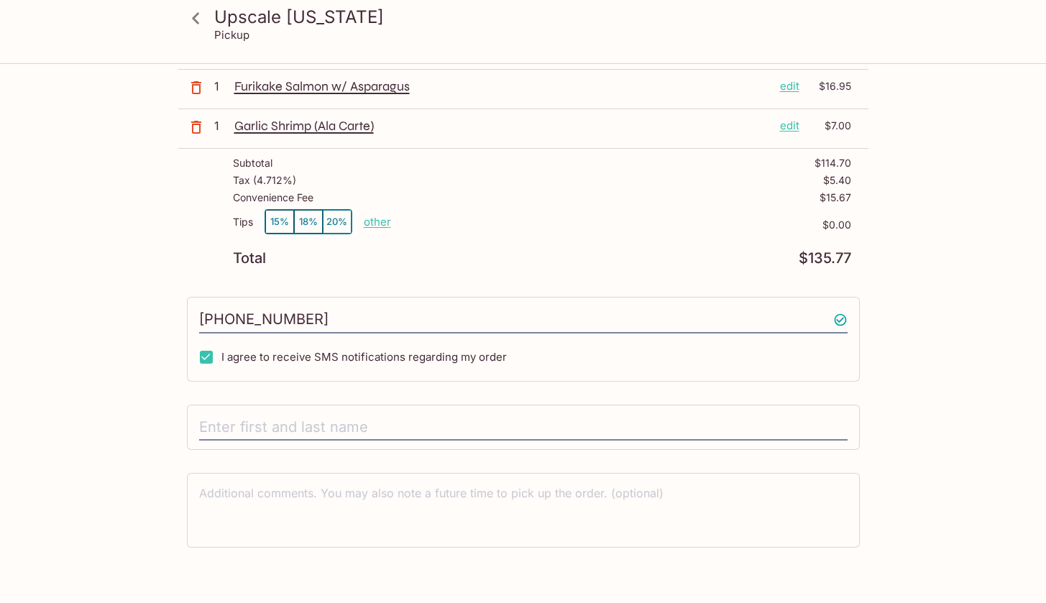
scroll to position [412, 0]
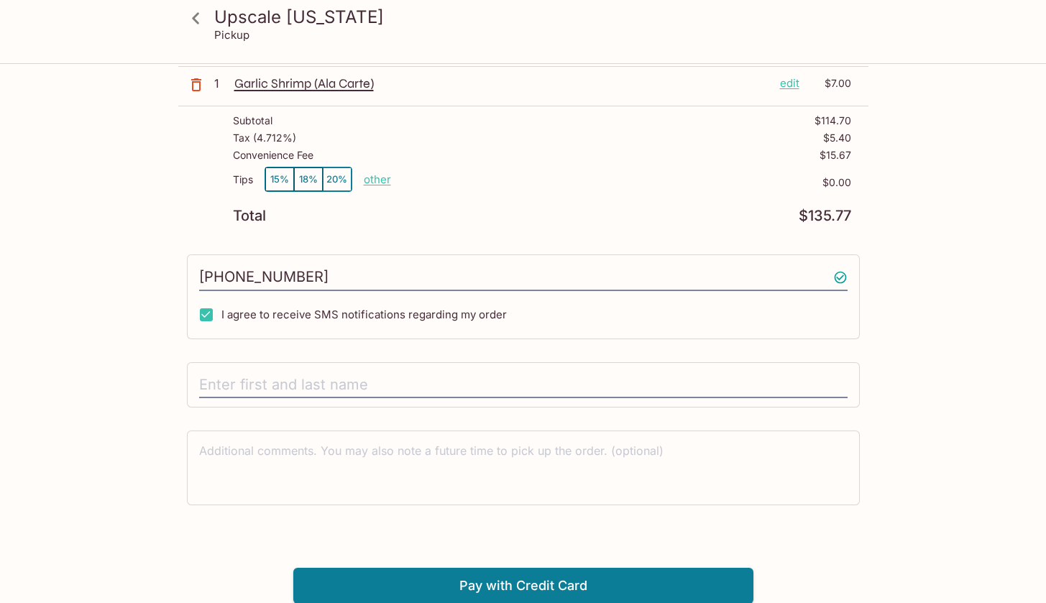
drag, startPoint x: 252, startPoint y: 379, endPoint x: 313, endPoint y: 364, distance: 63.6
click at [252, 379] on input "text" at bounding box center [523, 385] width 648 height 27
type input "L"
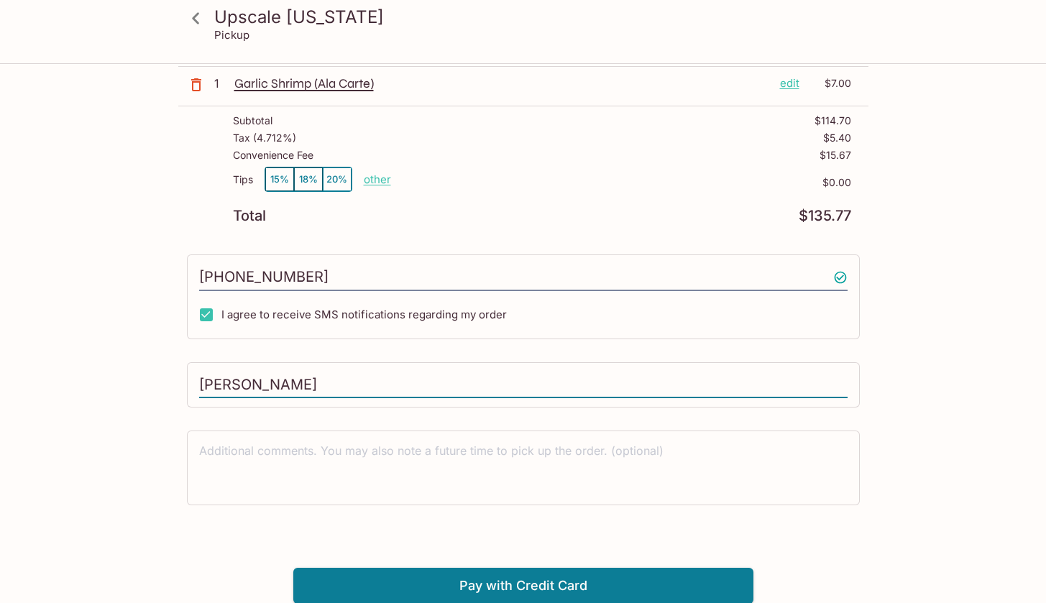
type input "[PERSON_NAME]"
drag, startPoint x: 68, startPoint y: 359, endPoint x: 33, endPoint y: 314, distance: 56.4
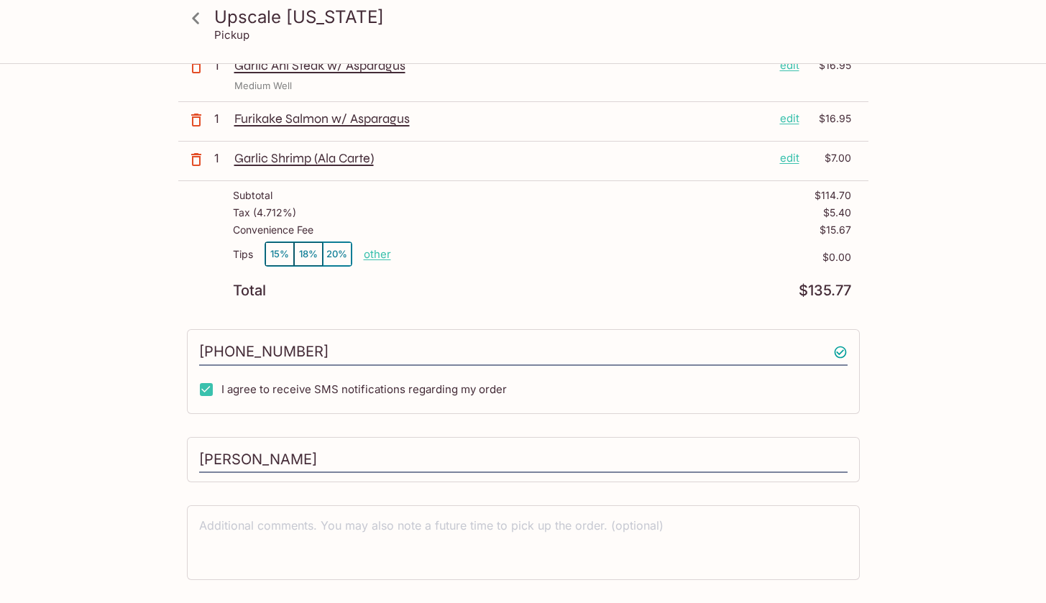
scroll to position [0, 0]
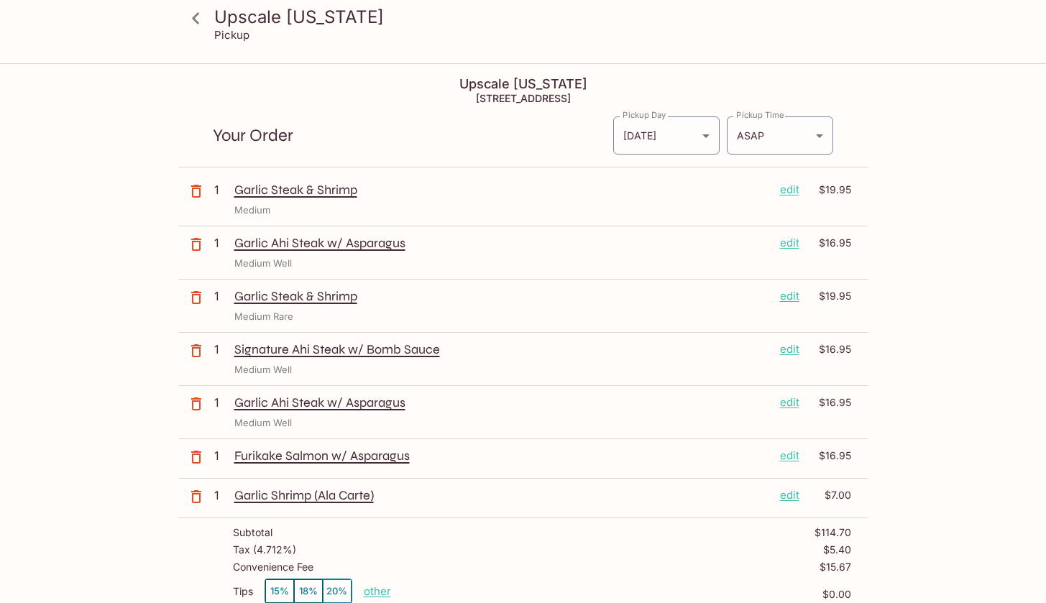
click at [130, 239] on div "Upscale [US_STATE] Pickup Upscale [US_STATE] [STREET_ADDRESS] Your Order Pickup…" at bounding box center [523, 540] width 920 height 951
click at [101, 237] on div "Upscale [US_STATE] Pickup Upscale [US_STATE] [STREET_ADDRESS] Your Order Pickup…" at bounding box center [523, 540] width 920 height 951
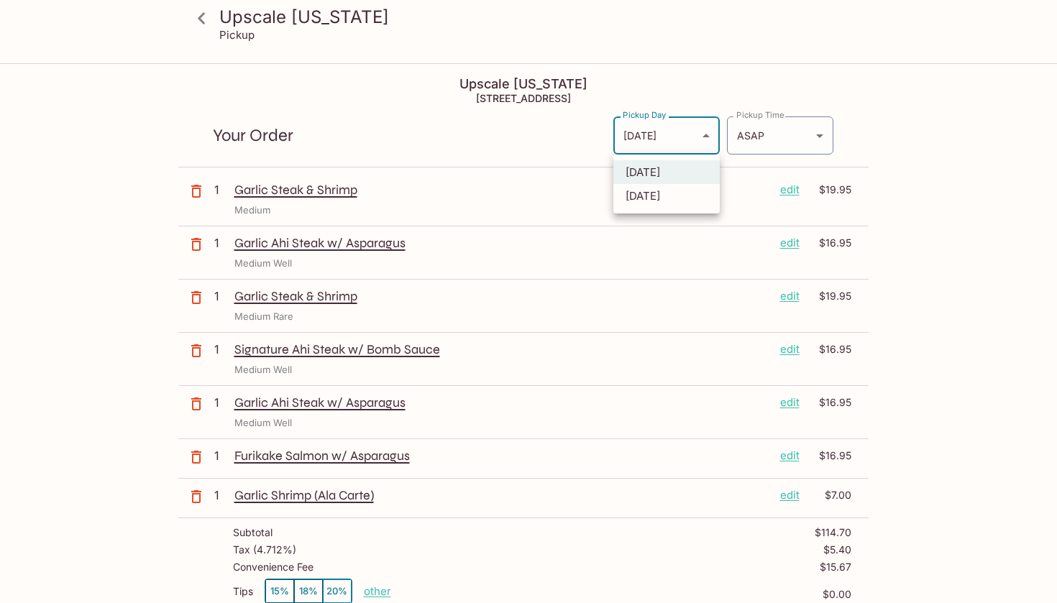
click at [680, 138] on body "Upscale [US_STATE] Pickup Upscale [US_STATE] [STREET_ADDRESS] Your Order Pickup…" at bounding box center [528, 366] width 1057 height 603
click at [918, 165] on div at bounding box center [528, 301] width 1057 height 603
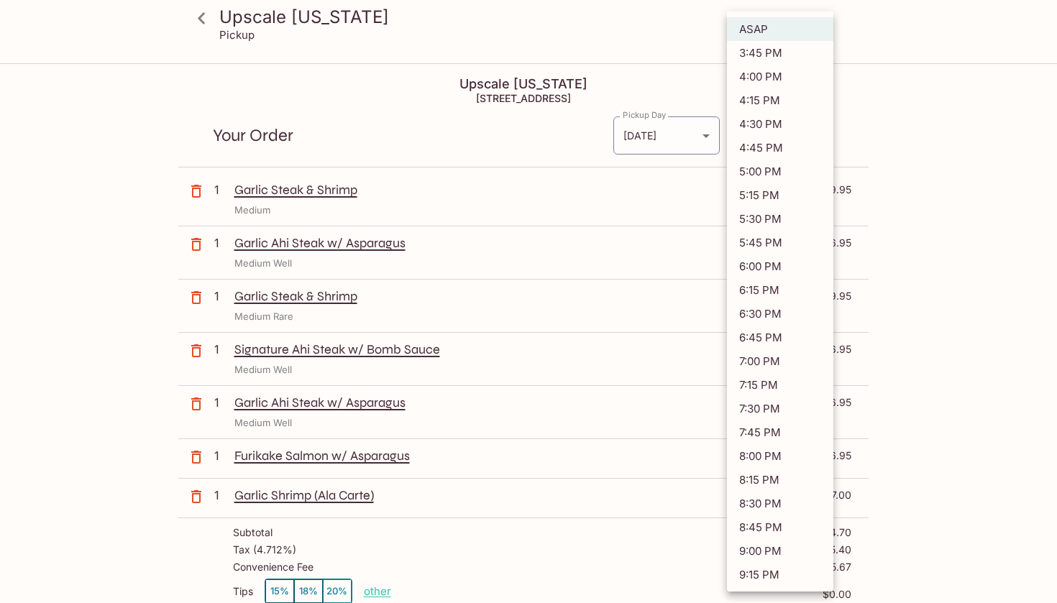
click at [821, 139] on body "Upscale [US_STATE] Pickup Upscale [US_STATE] [STREET_ADDRESS] Your Order Pickup…" at bounding box center [528, 366] width 1057 height 603
click at [750, 125] on li "4:30 PM" at bounding box center [780, 124] width 106 height 24
type input "[DATE]T02:30:50.000000Z"
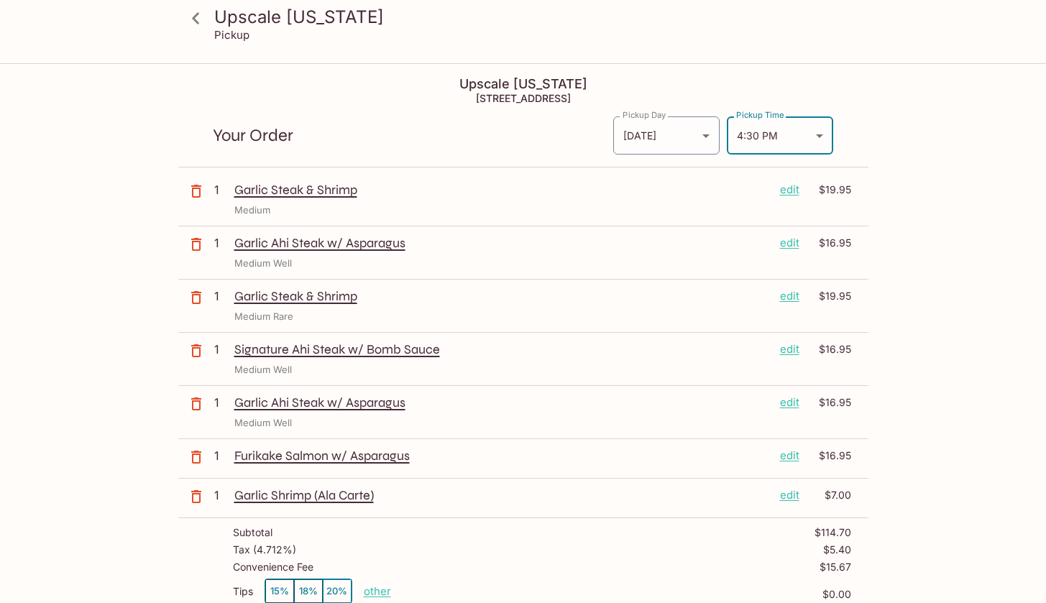
click at [957, 205] on div "Upscale [US_STATE] Pickup Upscale [US_STATE] [STREET_ADDRESS] Your Order Pickup…" at bounding box center [523, 540] width 920 height 951
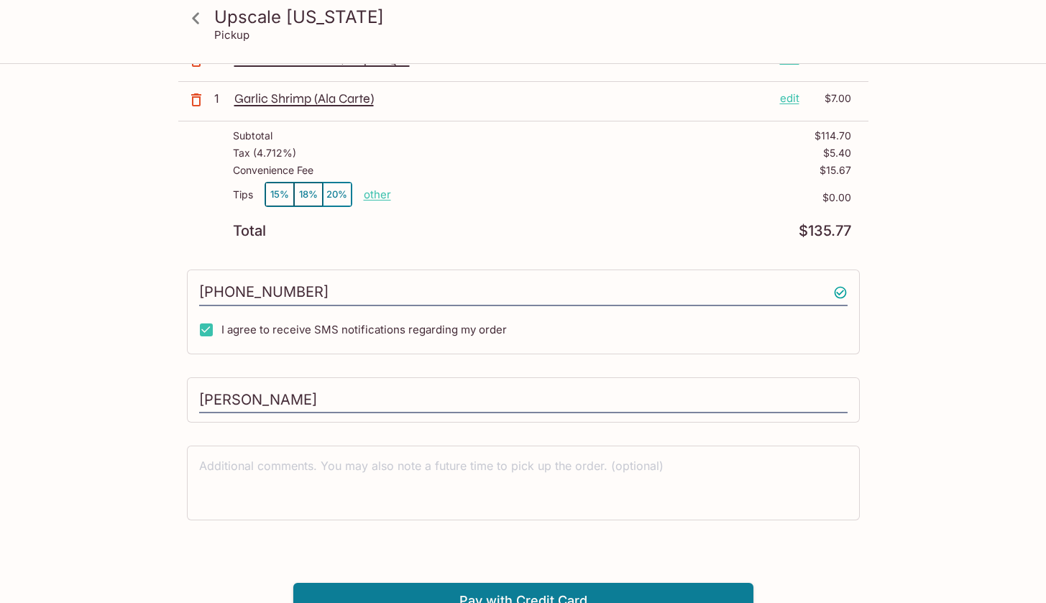
scroll to position [412, 0]
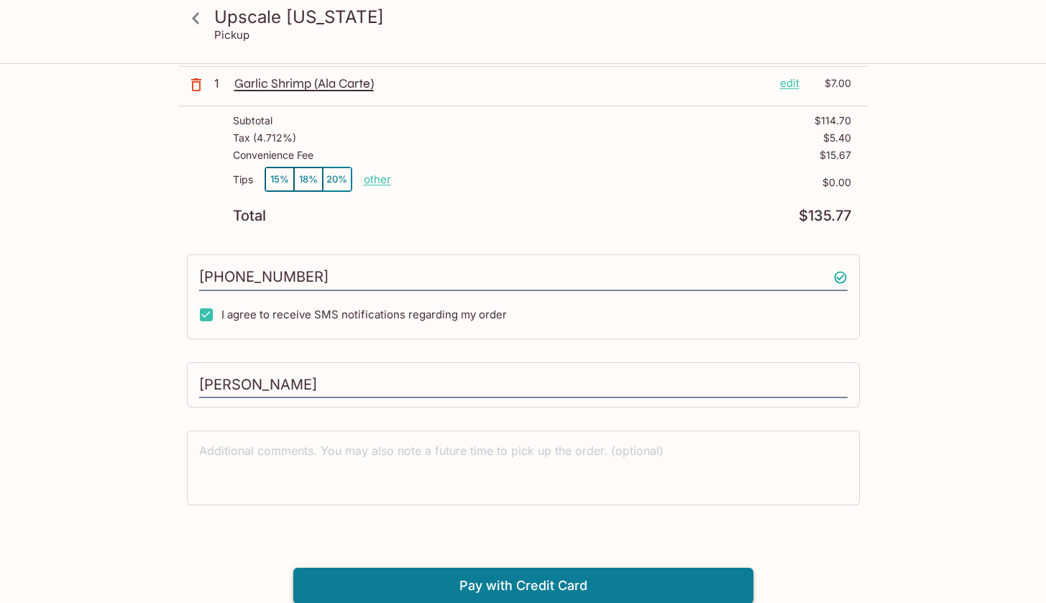
click at [591, 597] on button "Pay with Credit Card" at bounding box center [523, 586] width 460 height 36
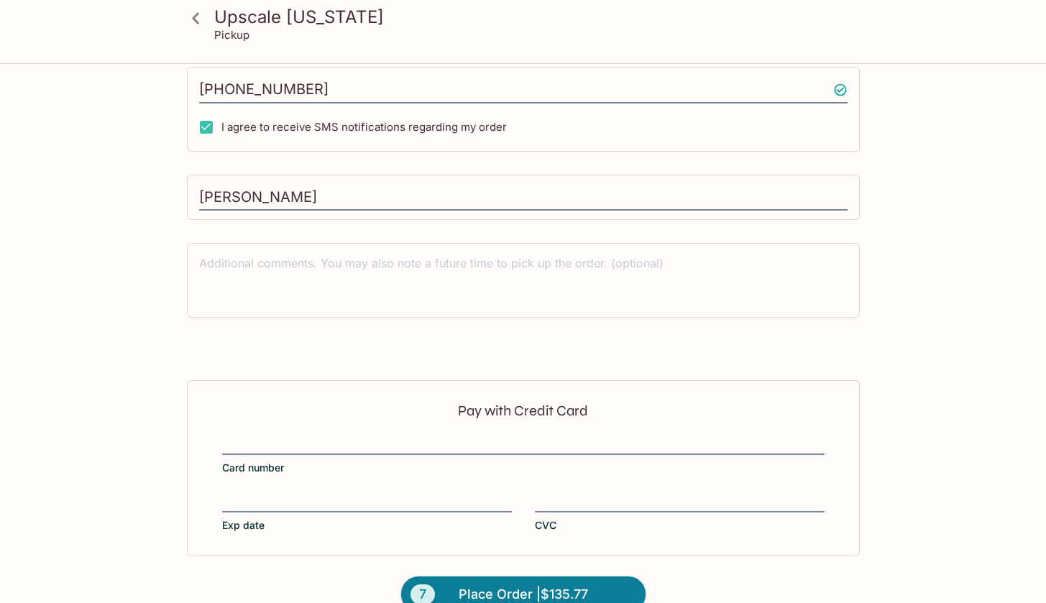
scroll to position [628, 0]
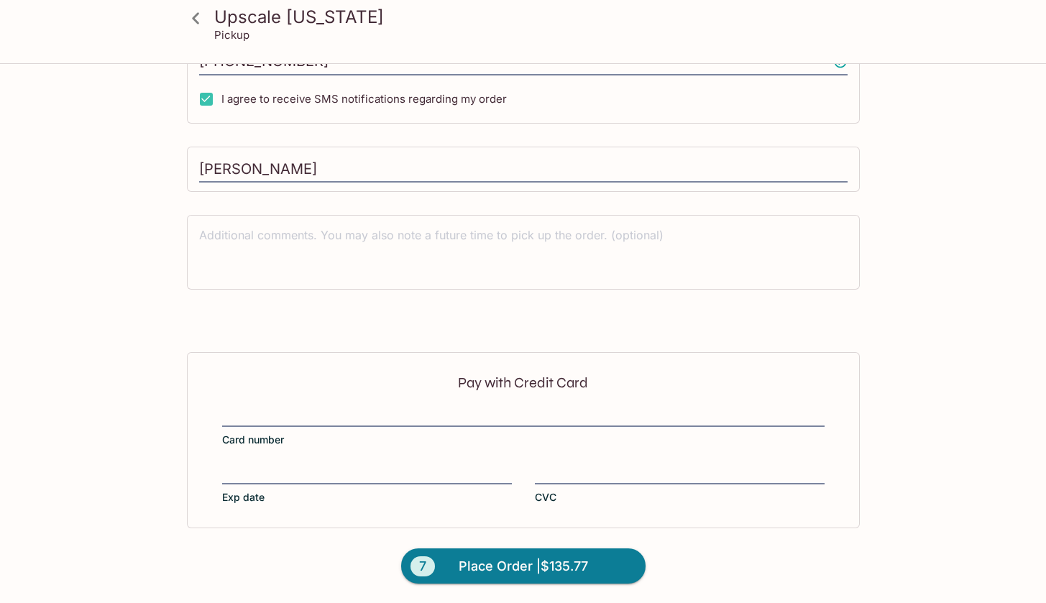
click at [428, 405] on div "Pay with Credit Card Card number Exp date CVC" at bounding box center [523, 439] width 673 height 175
click at [978, 349] on div "Upscale [US_STATE] Pickup Upscale [US_STATE] [STREET_ADDRESS] Your Order Pickup…" at bounding box center [523, 20] width 920 height 1167
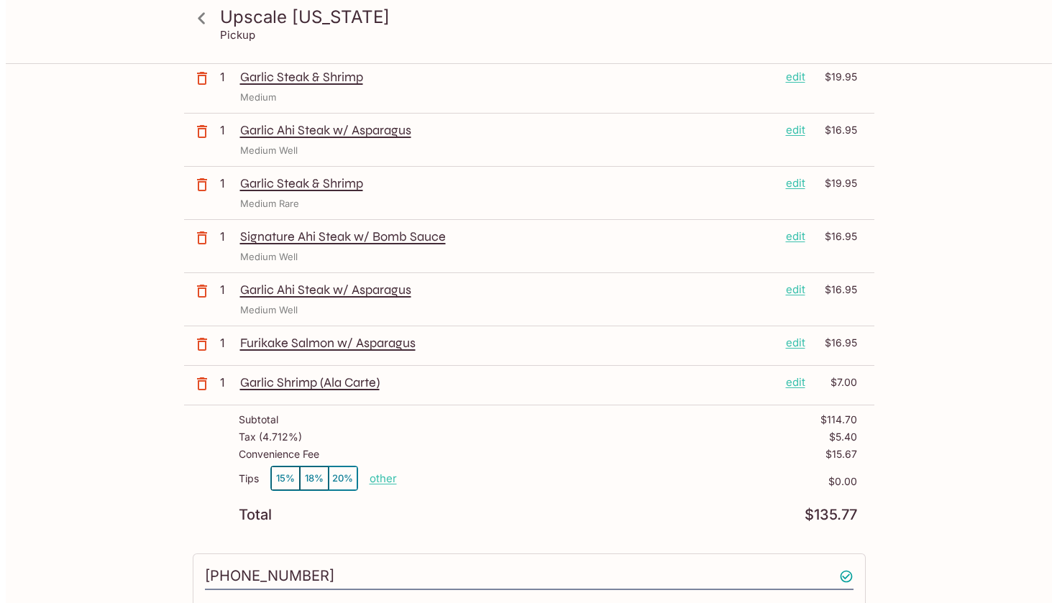
scroll to position [0, 0]
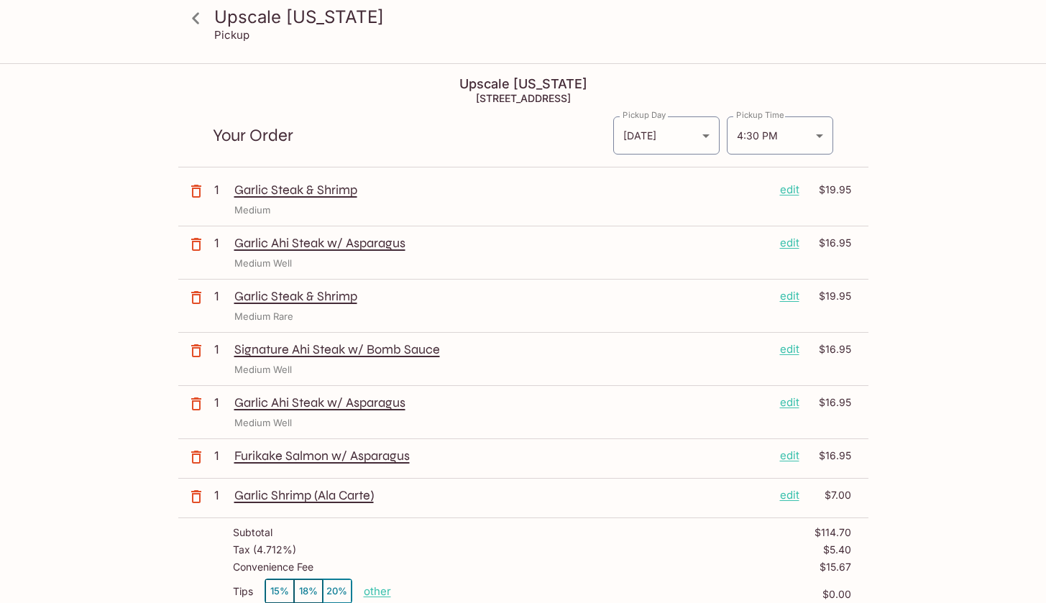
click at [786, 246] on p "edit" at bounding box center [789, 243] width 19 height 16
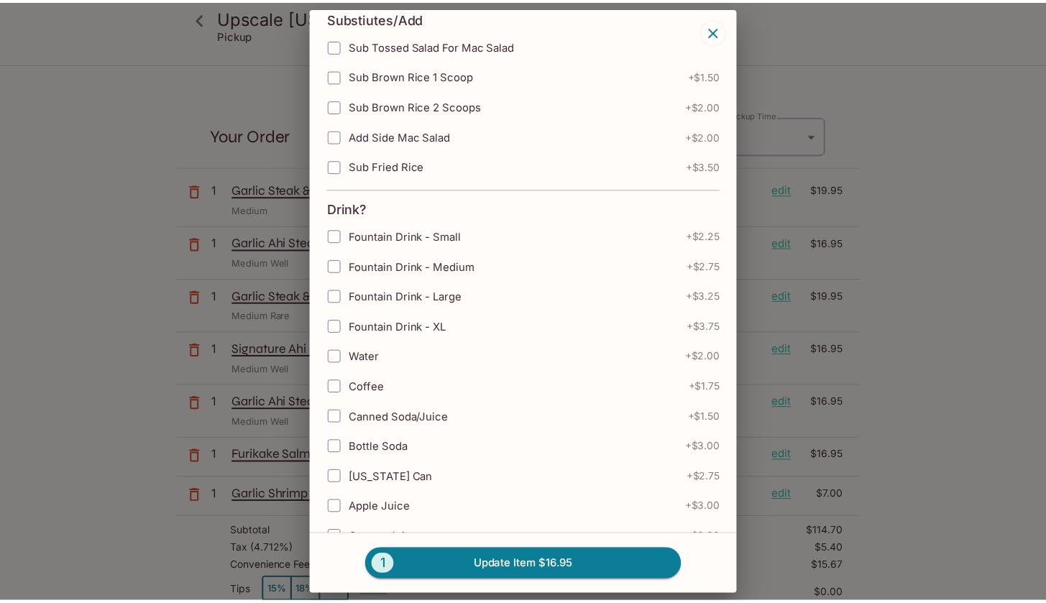
scroll to position [686, 0]
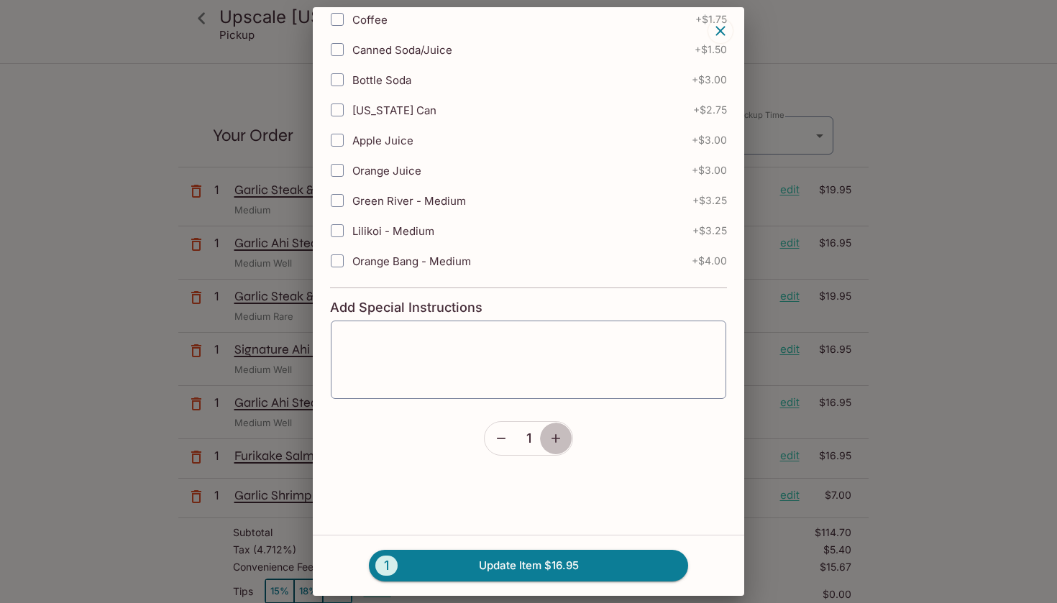
click at [553, 436] on icon "button" at bounding box center [555, 438] width 14 height 14
click at [591, 570] on button "2 Update Item $33.90" at bounding box center [528, 566] width 319 height 32
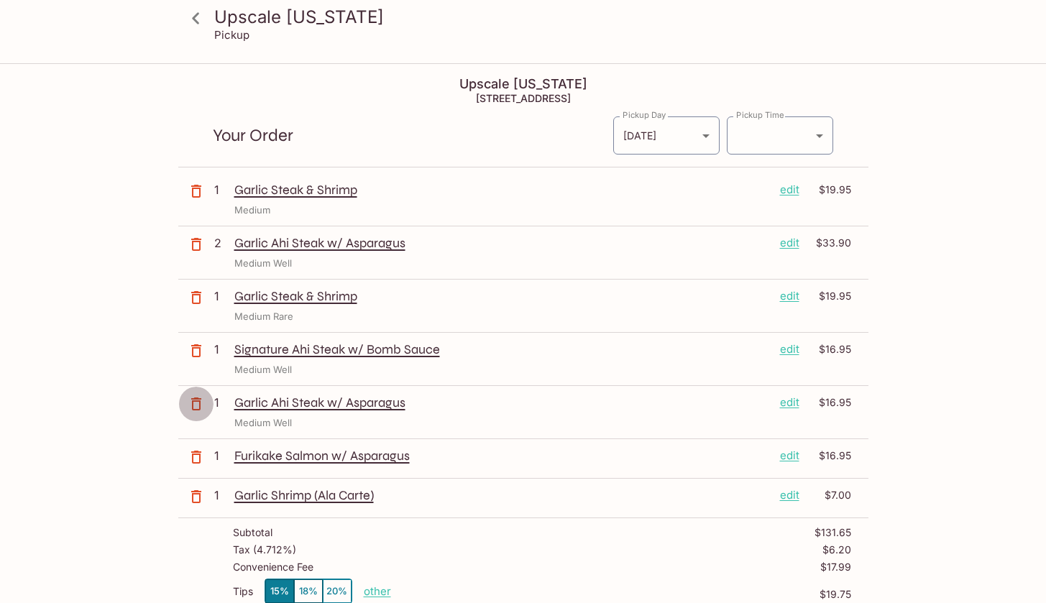
click at [188, 409] on icon "button" at bounding box center [196, 403] width 17 height 17
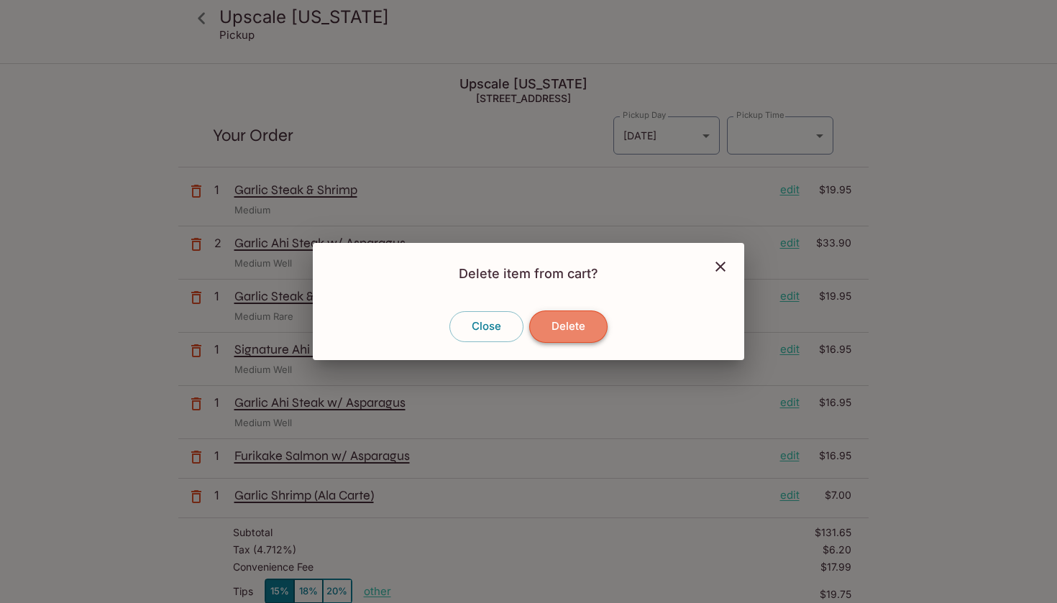
click at [576, 336] on button "Delete" at bounding box center [568, 327] width 78 height 32
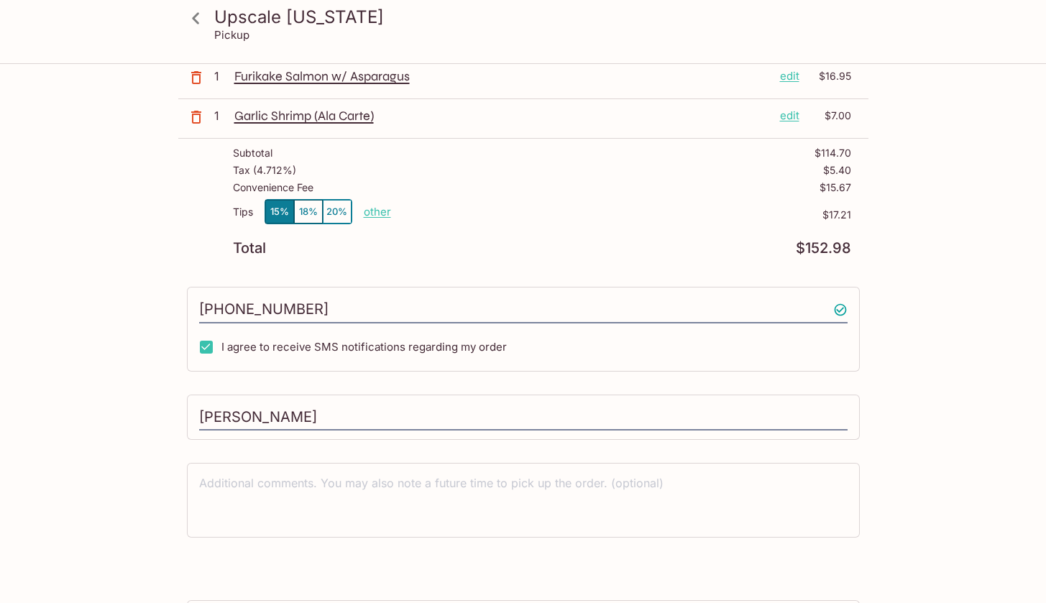
scroll to position [267, 0]
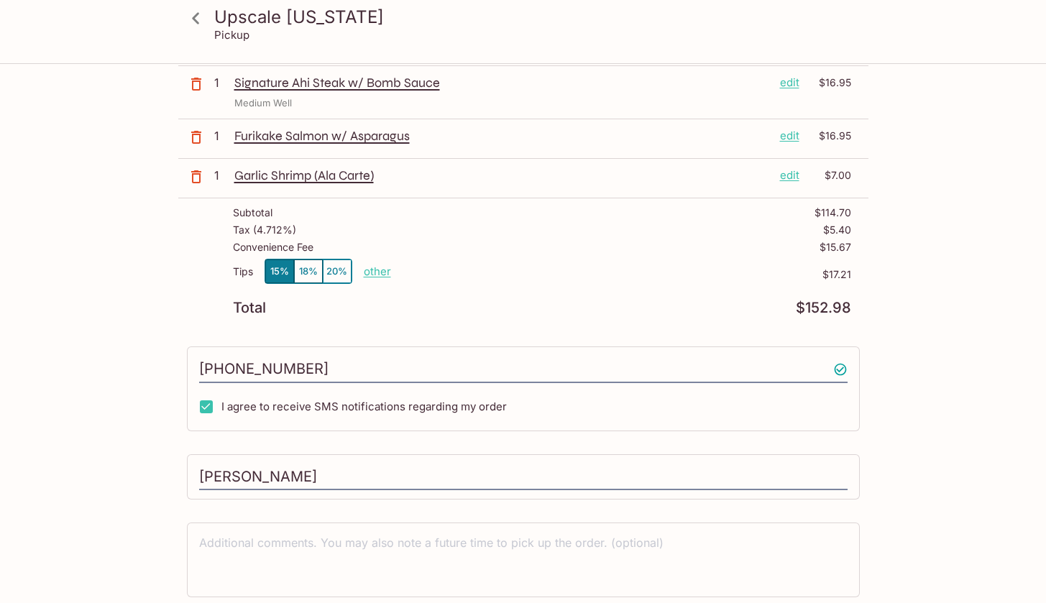
click at [380, 272] on p "other" at bounding box center [377, 272] width 27 height 14
click at [529, 274] on div "Tips 15% 18% 20% Done 17.21 $17.21" at bounding box center [542, 280] width 618 height 42
type input "0.00"
click at [939, 303] on div "Upscale [US_STATE] Pickup Upscale [US_STATE] [STREET_ADDRESS] Your Order Pickup…" at bounding box center [523, 354] width 920 height 1113
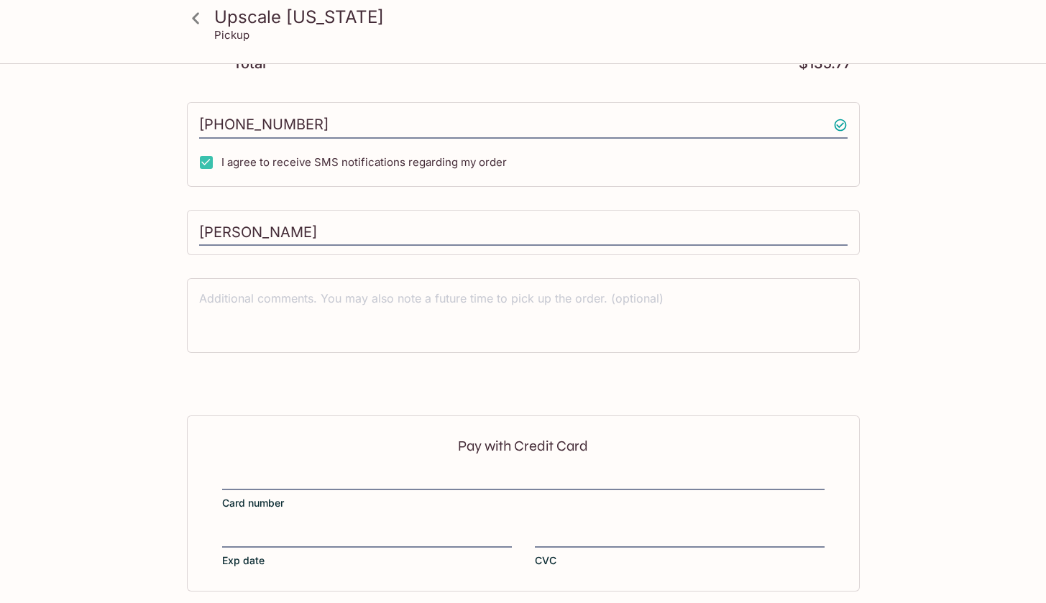
scroll to position [574, 0]
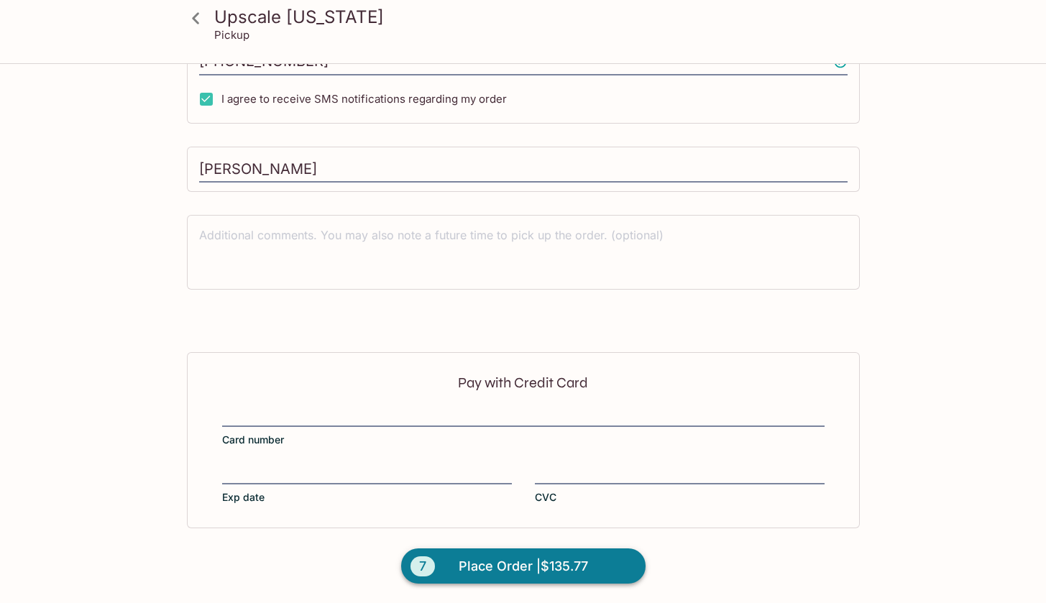
click at [524, 566] on span "Place Order | $135.77" at bounding box center [523, 566] width 129 height 23
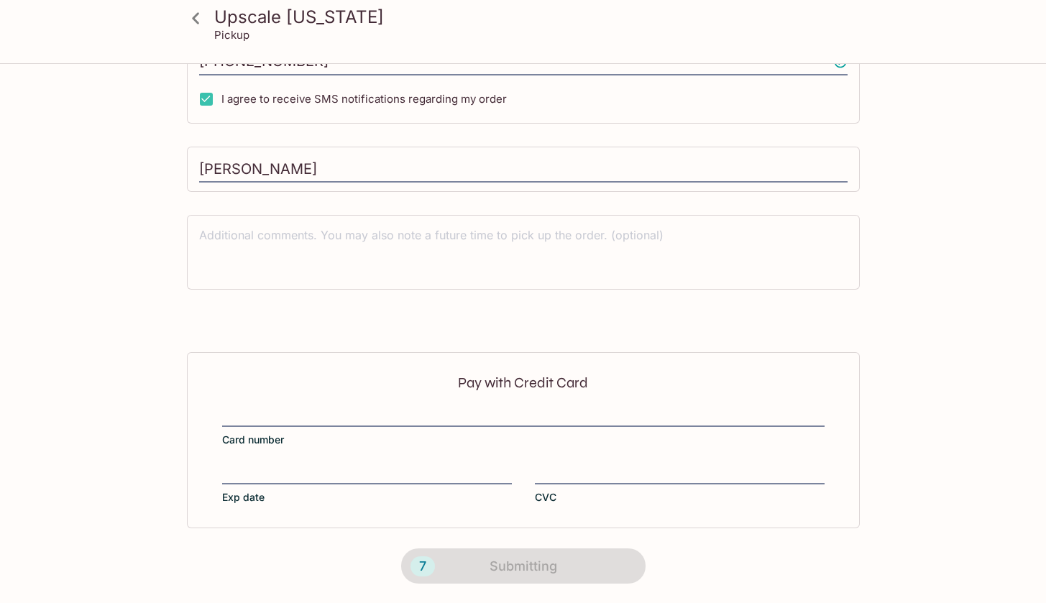
scroll to position [231, 0]
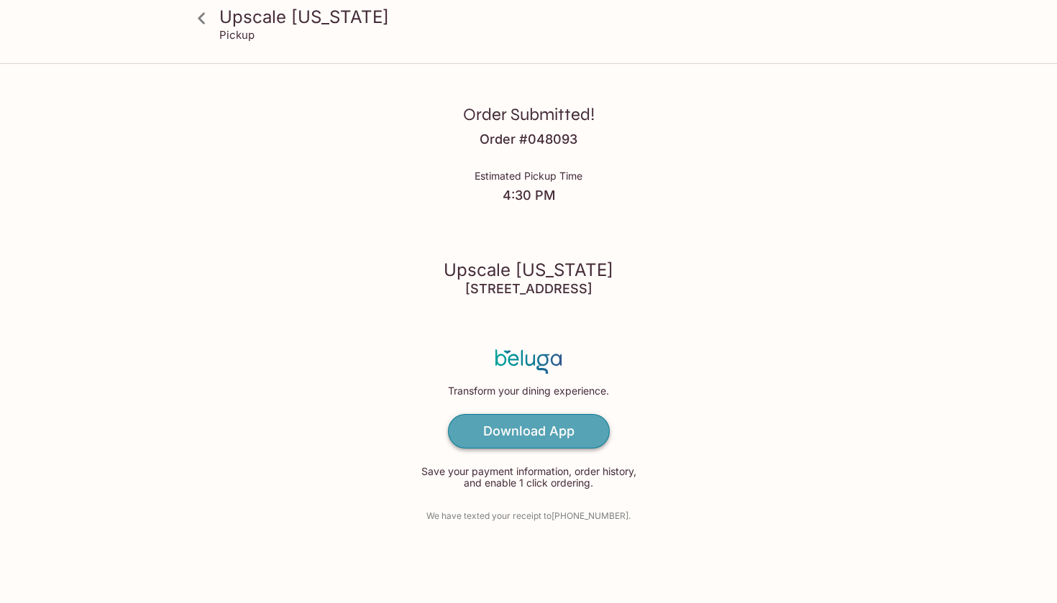
click at [505, 426] on h4 "Download App" at bounding box center [528, 431] width 91 height 16
drag, startPoint x: 541, startPoint y: 141, endPoint x: 540, endPoint y: 157, distance: 16.5
click at [541, 144] on h4 "Order # 048093" at bounding box center [528, 140] width 98 height 16
